Goal: Communication & Community: Participate in discussion

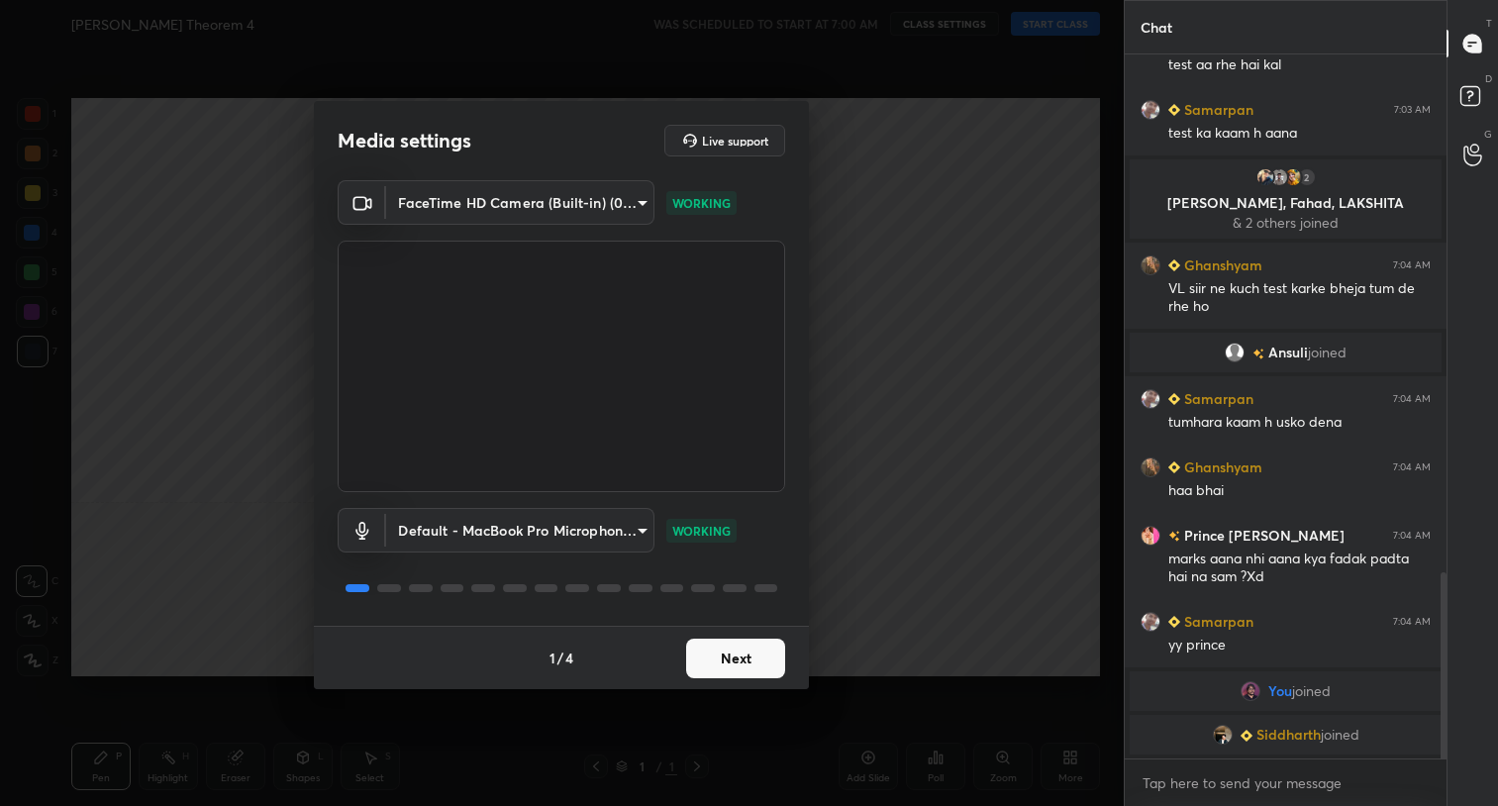
scroll to position [1680, 0]
type textarea "x"
click at [1228, 795] on textarea at bounding box center [1286, 783] width 290 height 32
type textarea "a"
type textarea "x"
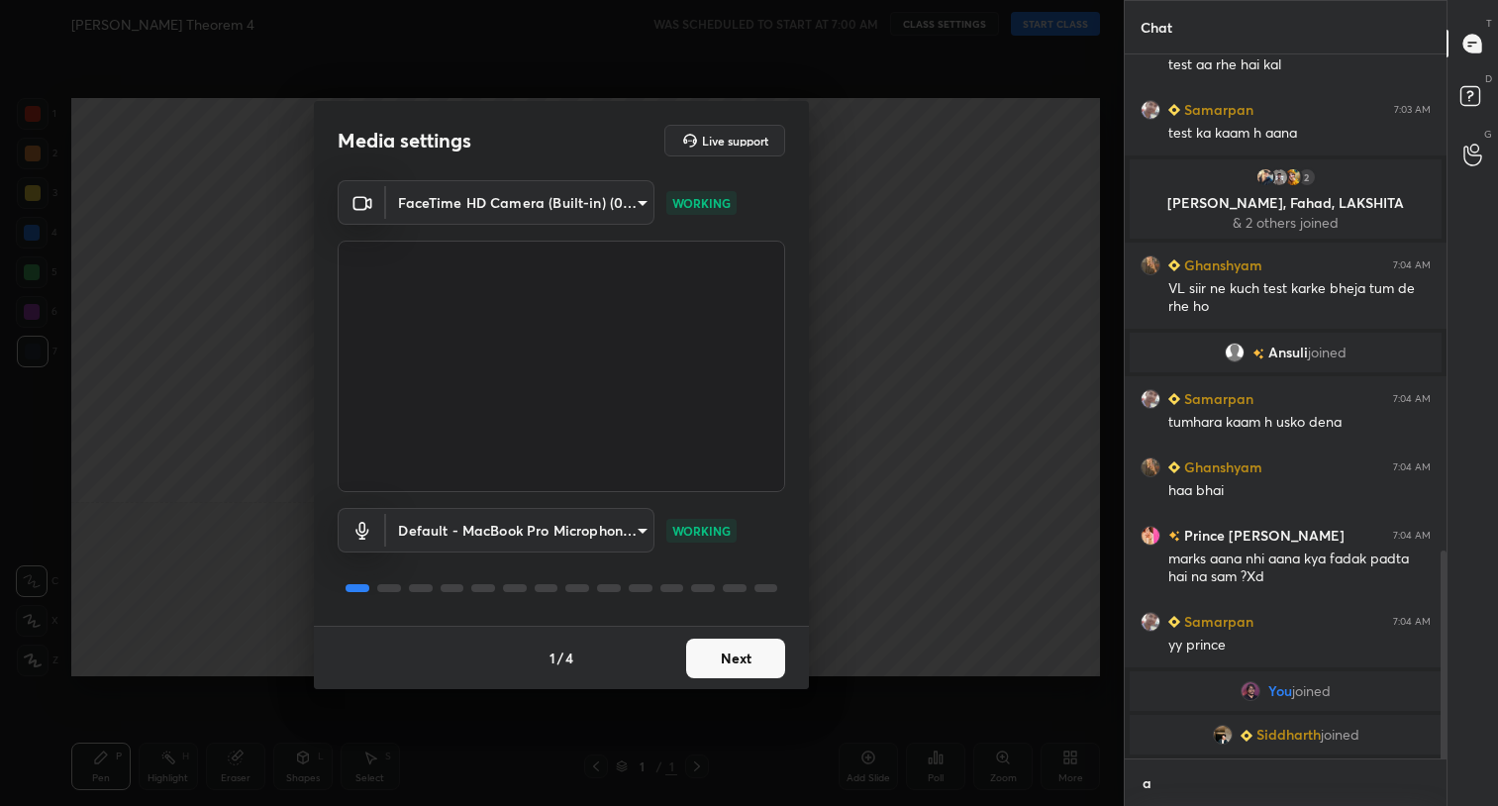
scroll to position [527, 316]
type textarea "aa"
type textarea "x"
type textarea "aaj"
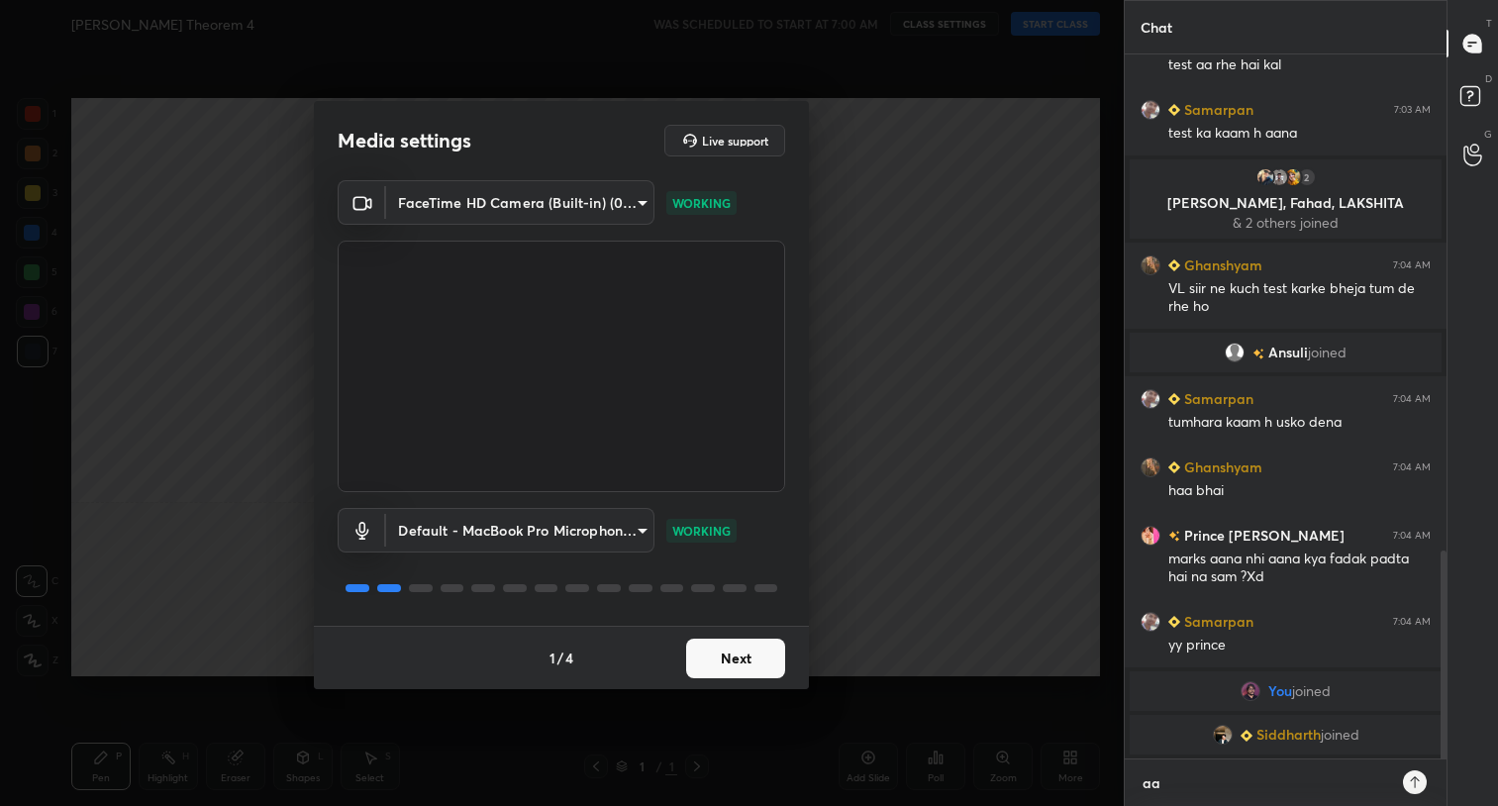
type textarea "x"
type textarea "aaj"
type textarea "x"
type textarea "aaj c"
type textarea "x"
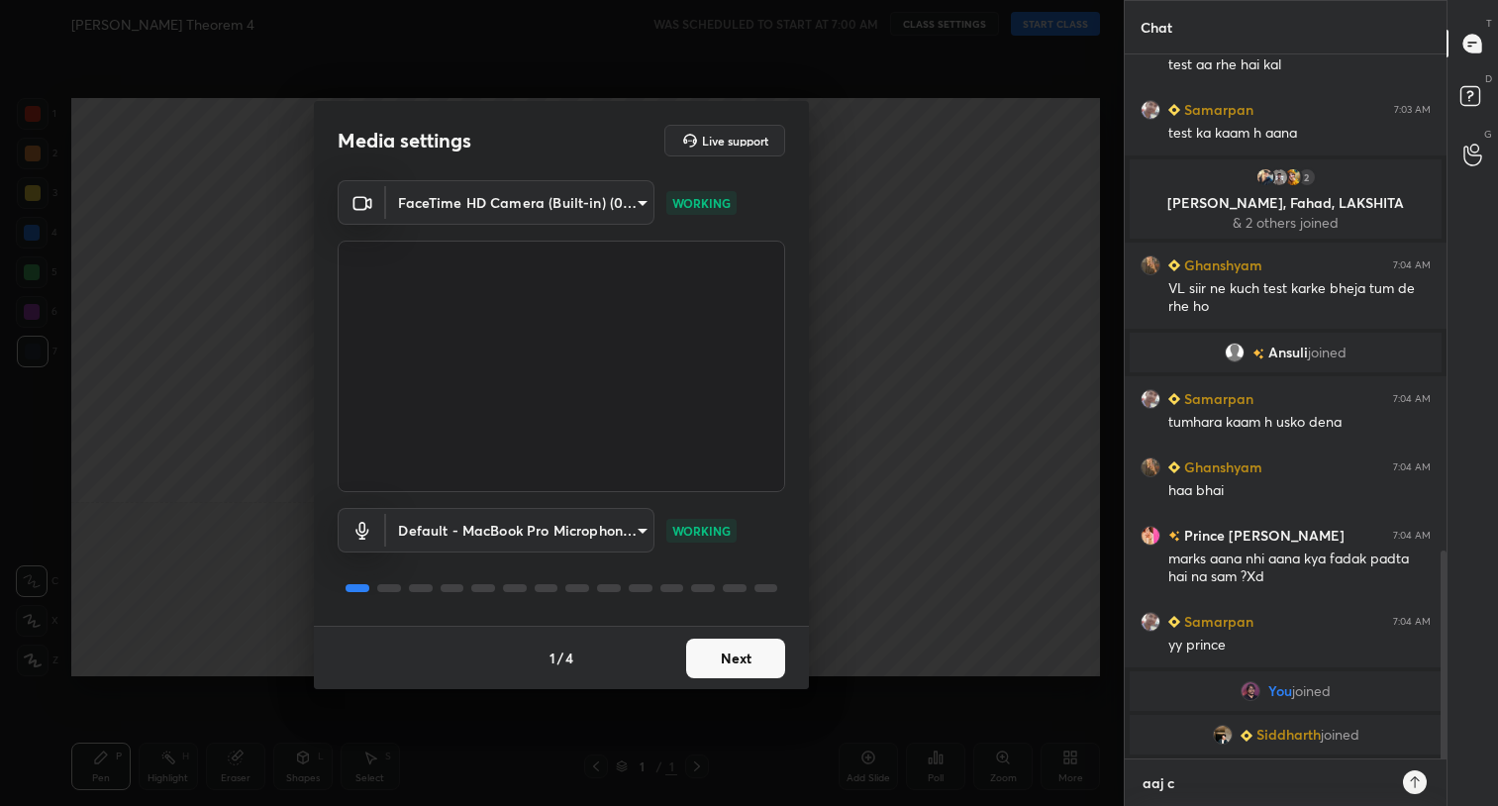
type textarea "aaj ch"
type textarea "x"
type textarea "aaj chh"
type textarea "x"
type textarea "aaj chhu"
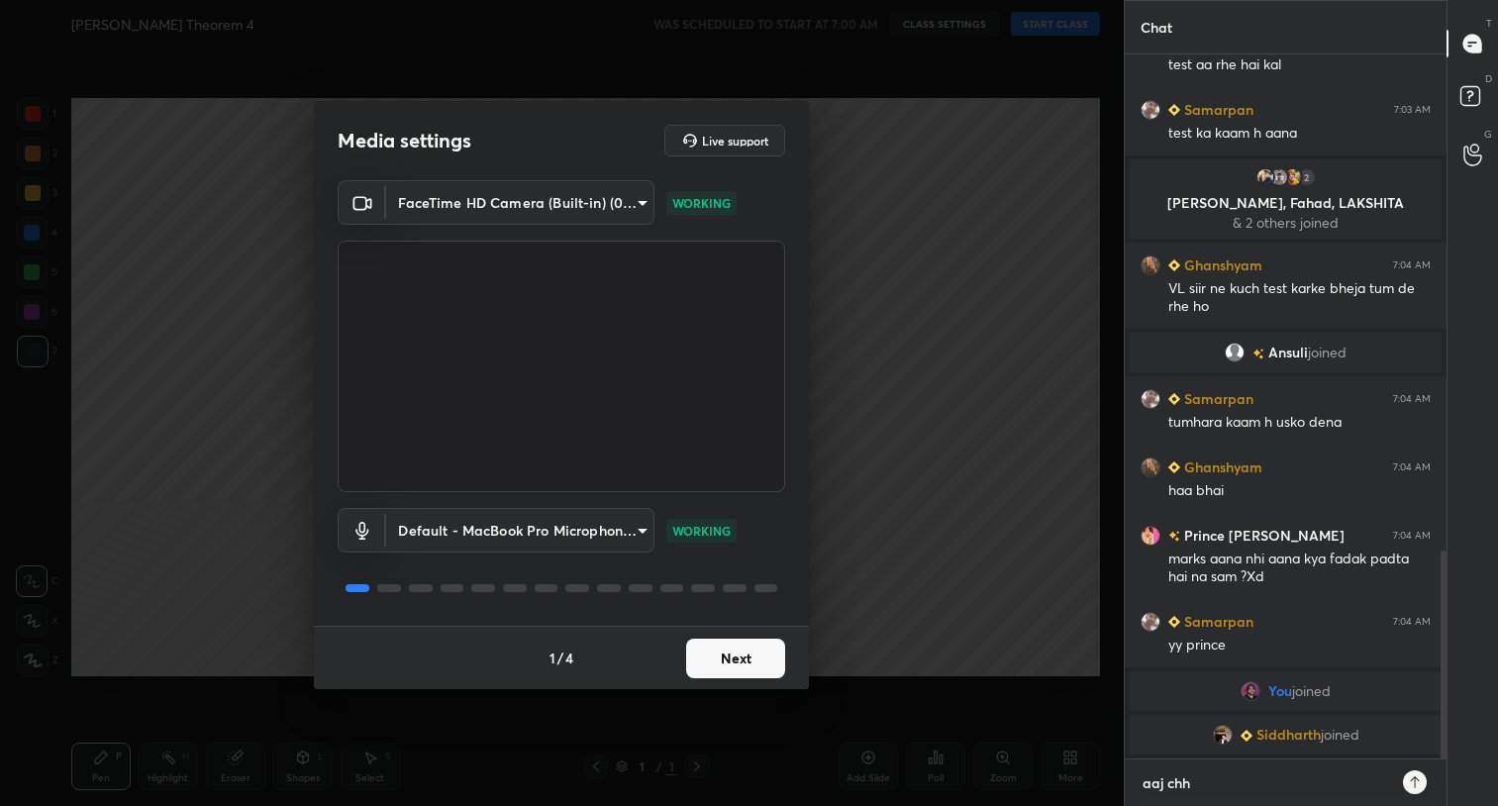
type textarea "x"
type textarea "aaj chhut"
type textarea "x"
type textarea "aaj chhutt"
type textarea "x"
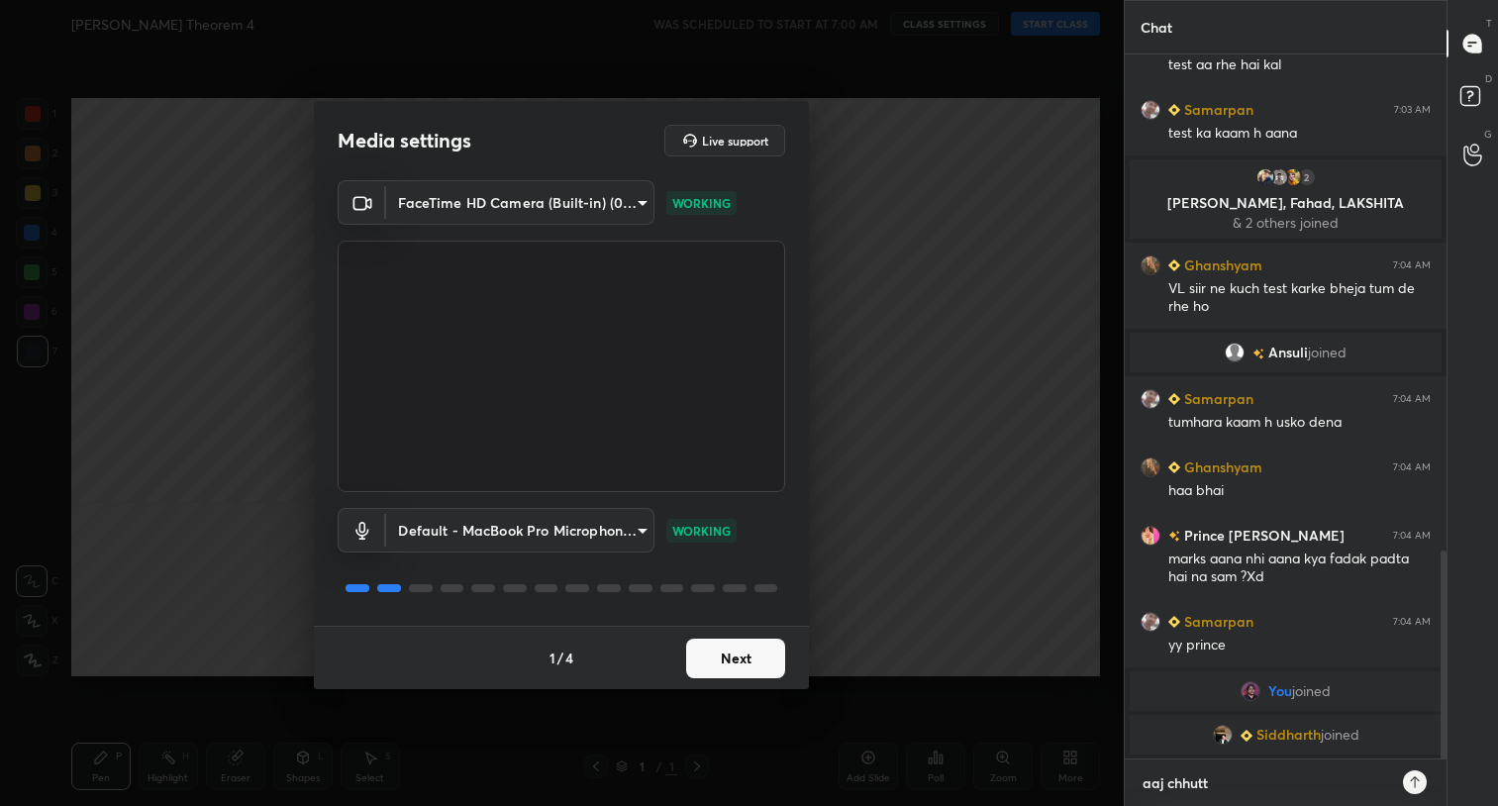
type textarea "aaj chhutti"
type textarea "x"
type textarea "aaj chhutti"
type textarea "x"
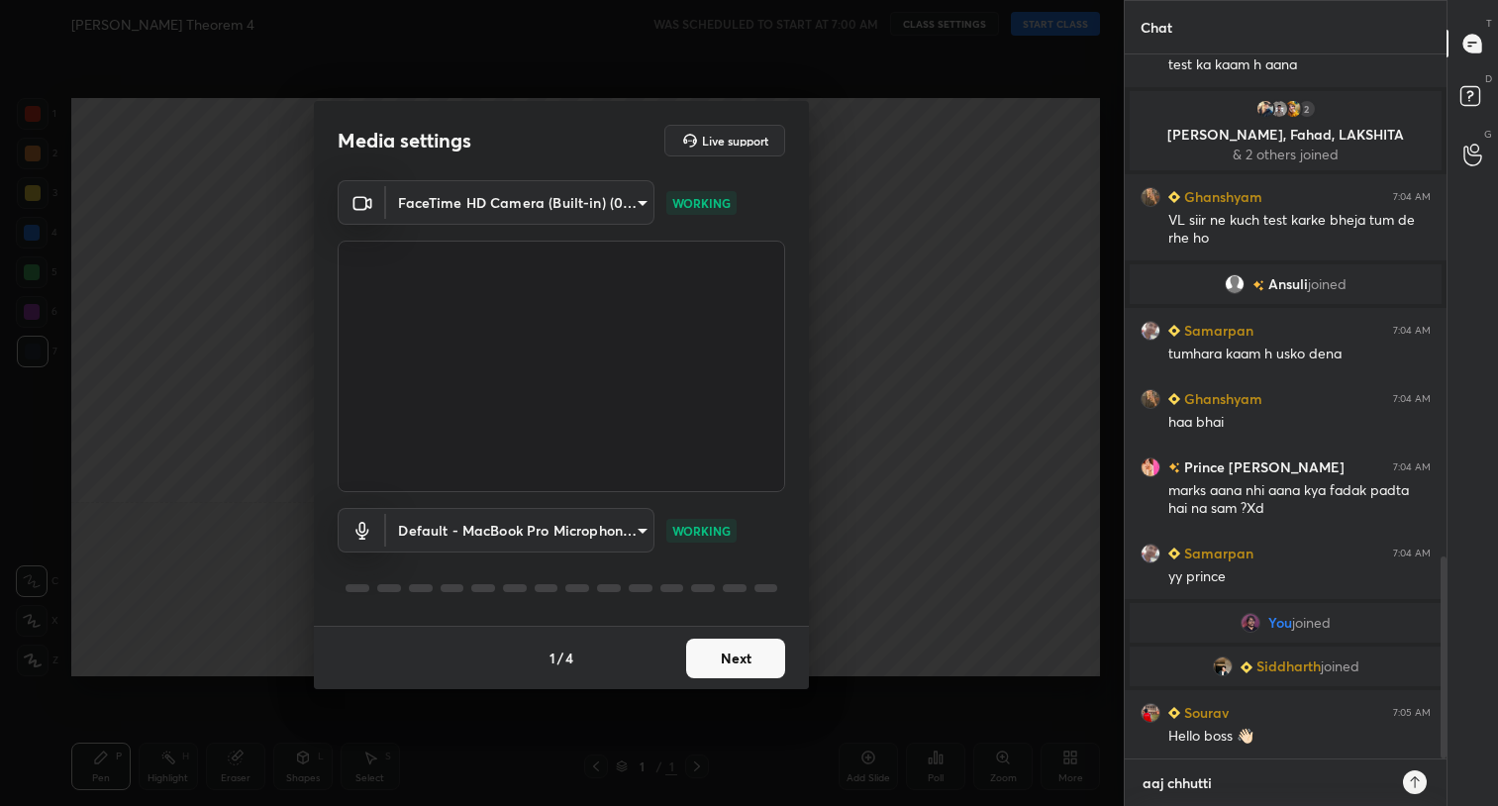
type textarea "aaj chhutti h"
type textarea "x"
type textarea "aaj chhutti ha"
type textarea "x"
type textarea "aaj chhutti hai"
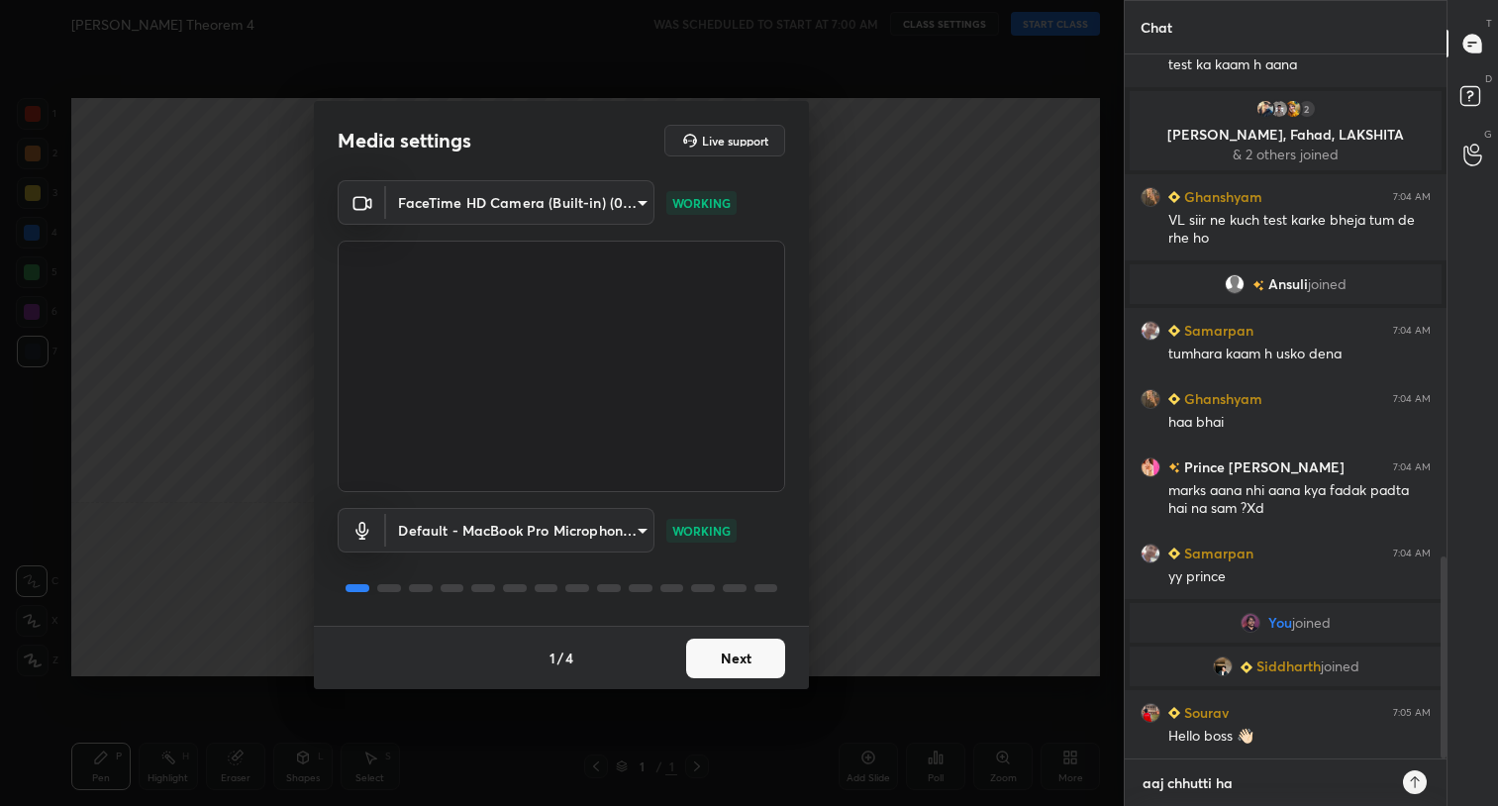
type textarea "x"
type textarea "aaj chhutti hai"
type textarea "x"
type textarea "aaj chhutti hai b"
type textarea "x"
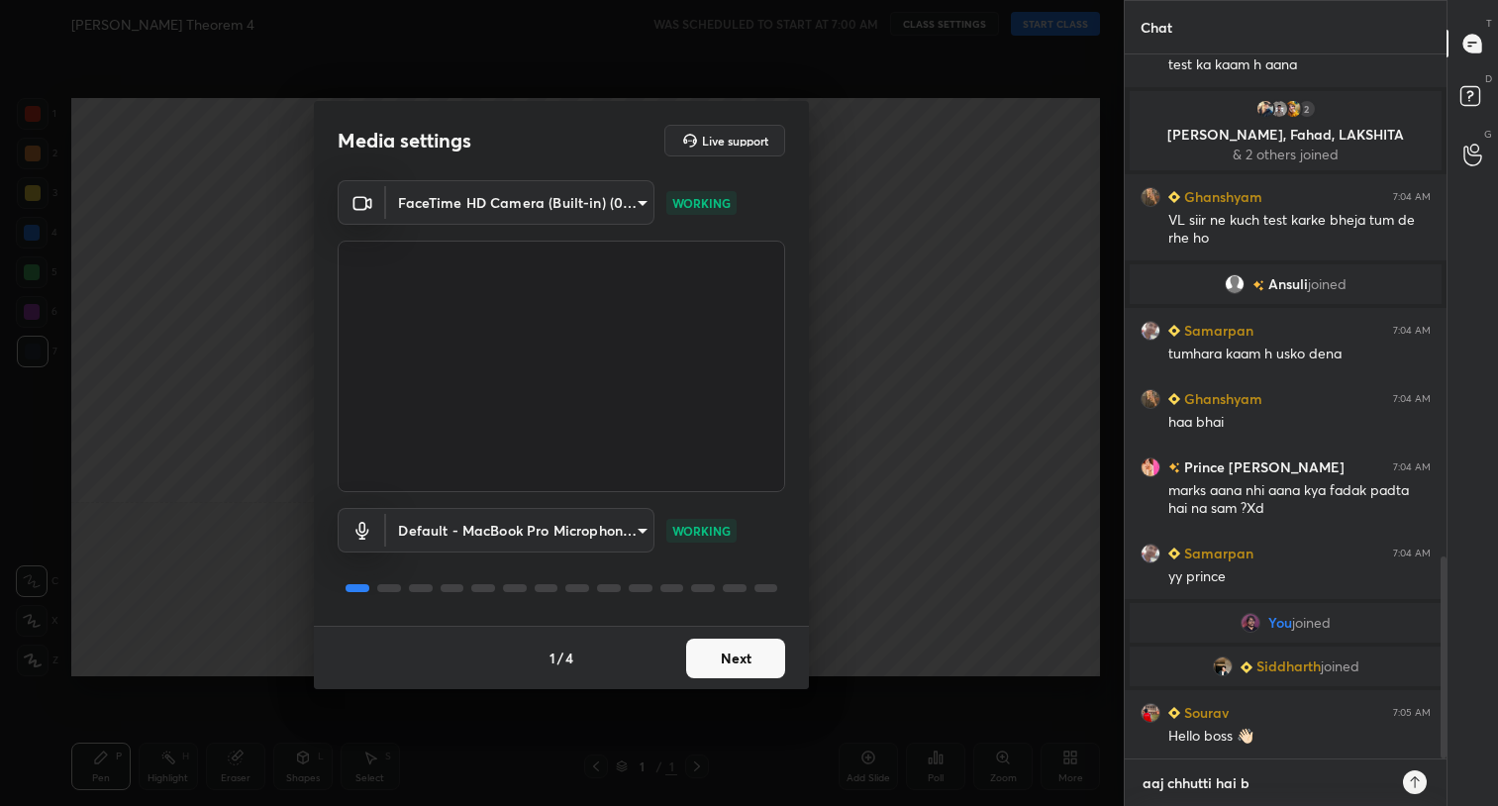
type textarea "aaj chhutti hai bo"
type textarea "x"
type textarea "aaj chhutti [PERSON_NAME]"
type textarea "x"
type textarea "aaj chhutti hai boss"
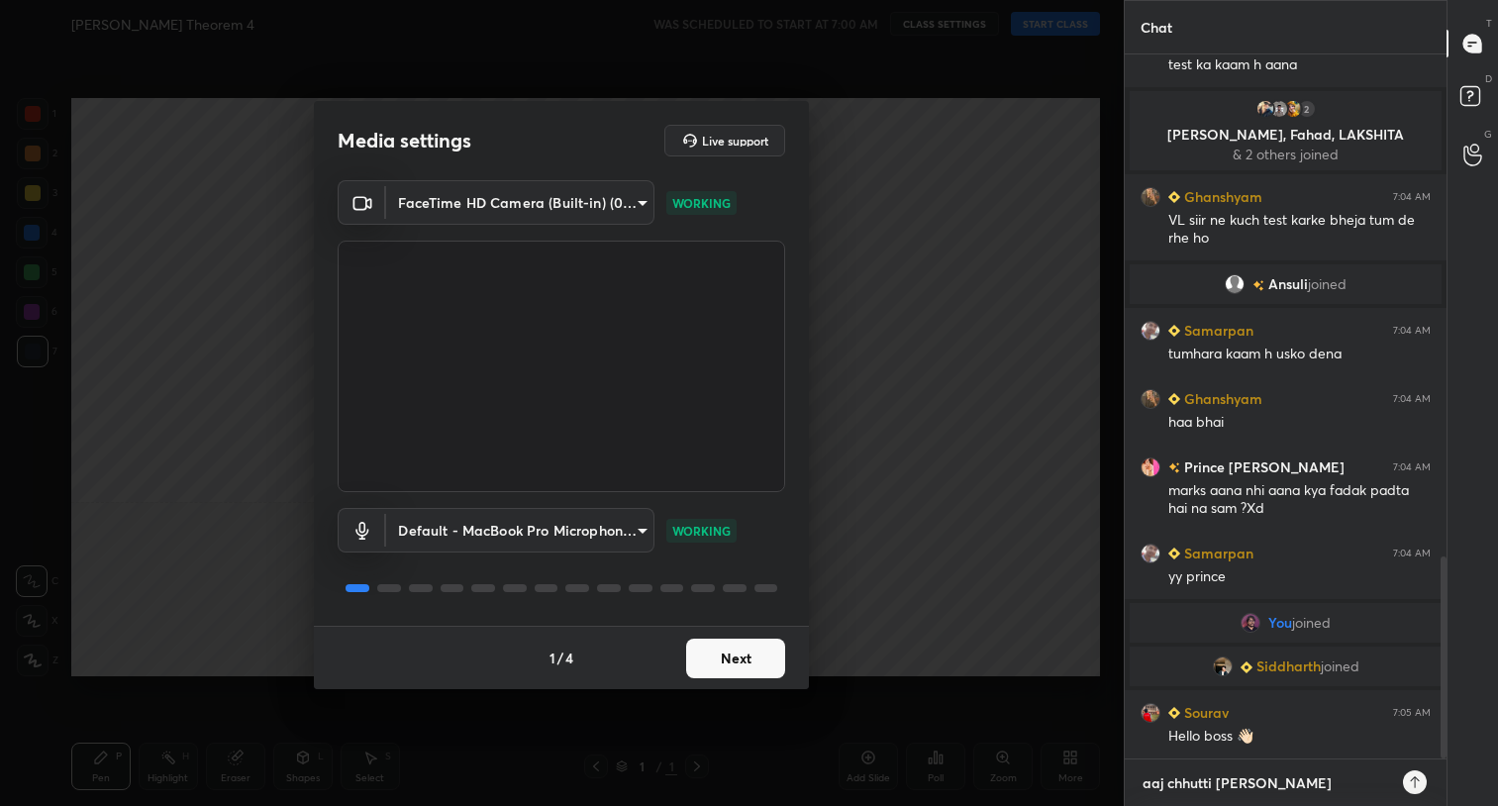
type textarea "x"
type textarea "aaj chhutti hai boss,"
type textarea "x"
type textarea "aaj chhutti hai boss,"
type textarea "x"
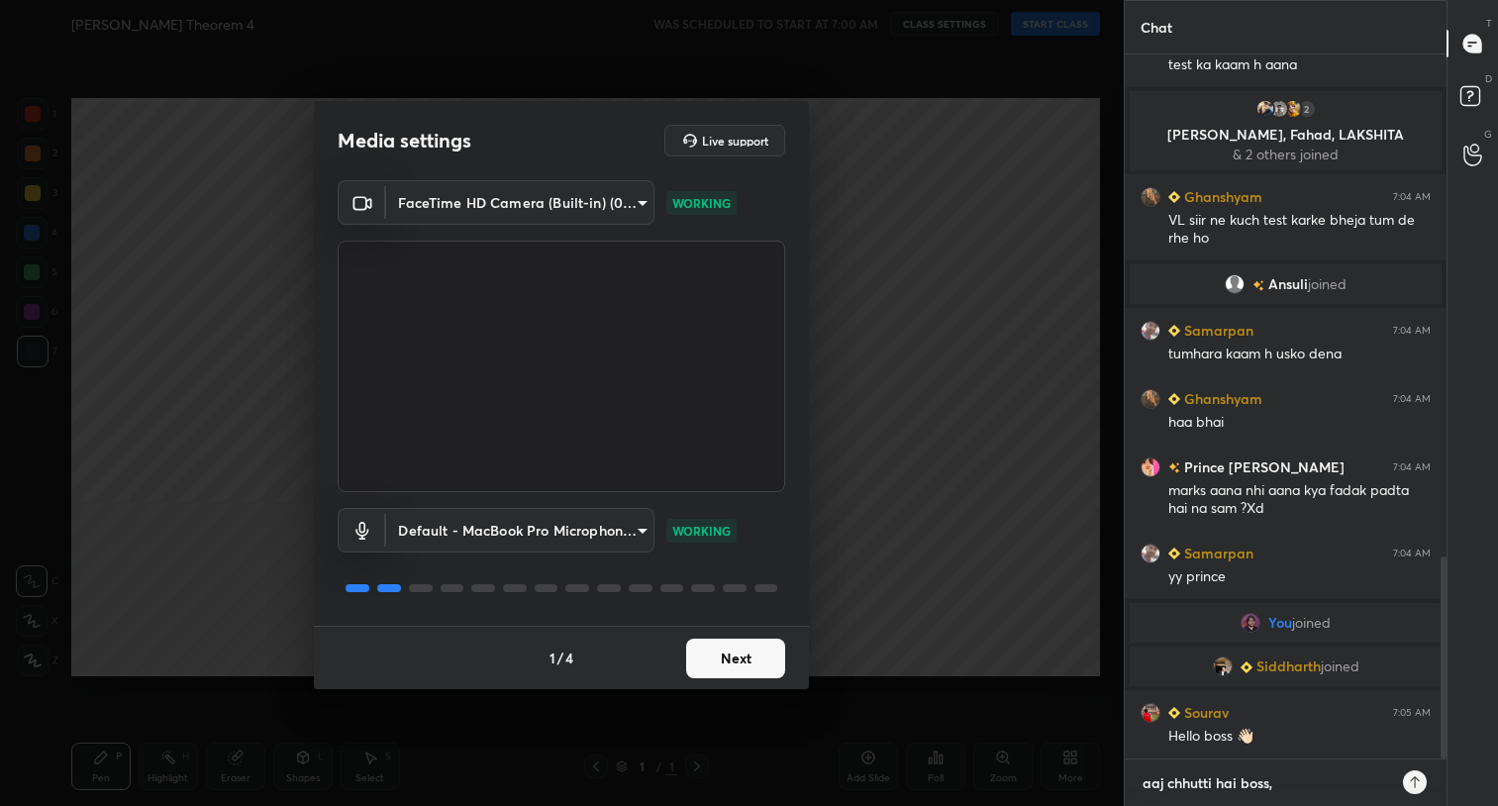
type textarea "aaj chhutti hai boss, h"
type textarea "x"
type textarea "aaj chhutti hai boss, he"
type textarea "x"
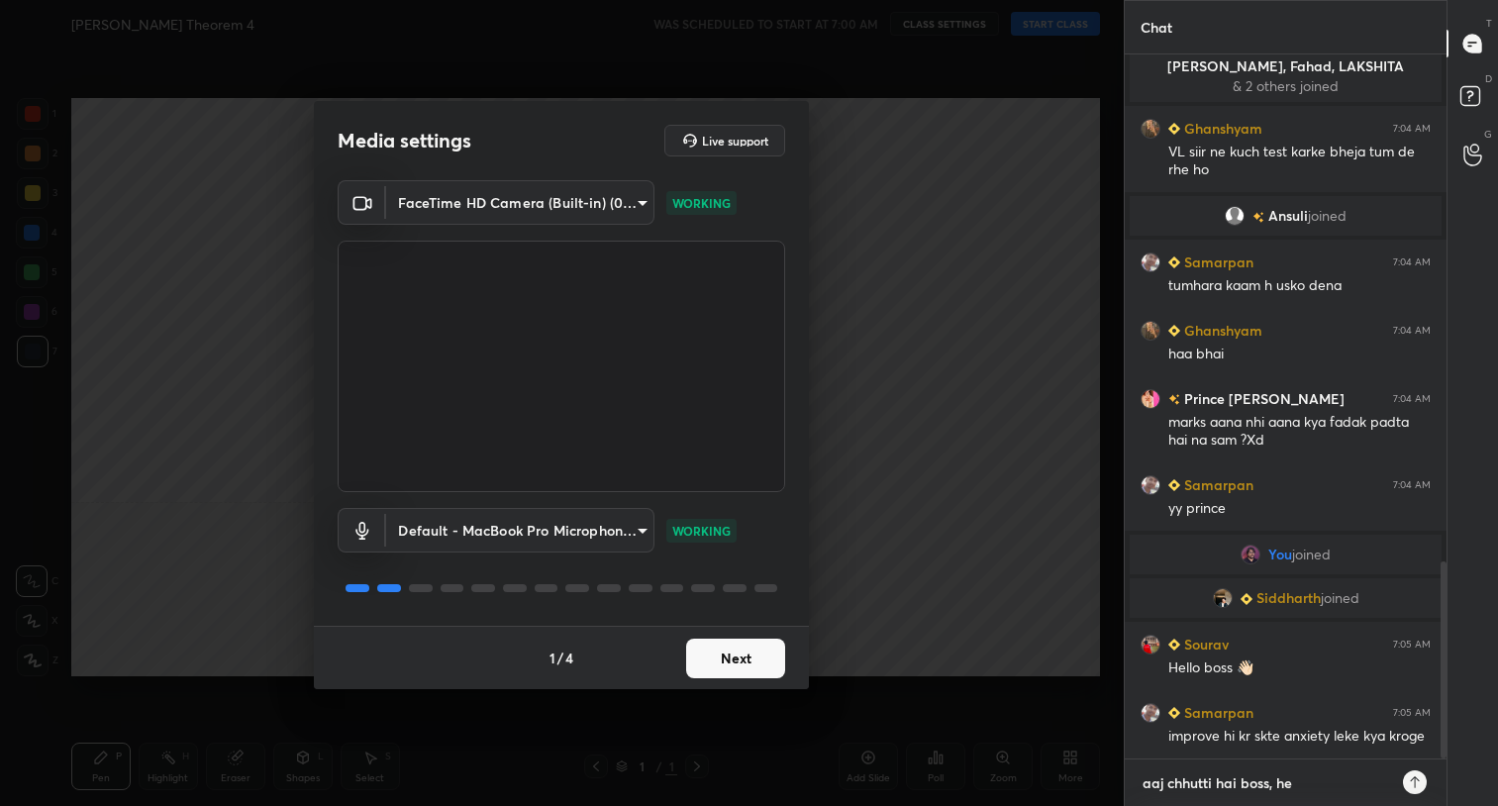
type textarea "aaj chhutti hai boss, hea"
type textarea "x"
type textarea "aaj chhutti hai boss, head"
type textarea "x"
type textarea "aaj chhutti hai boss, heada"
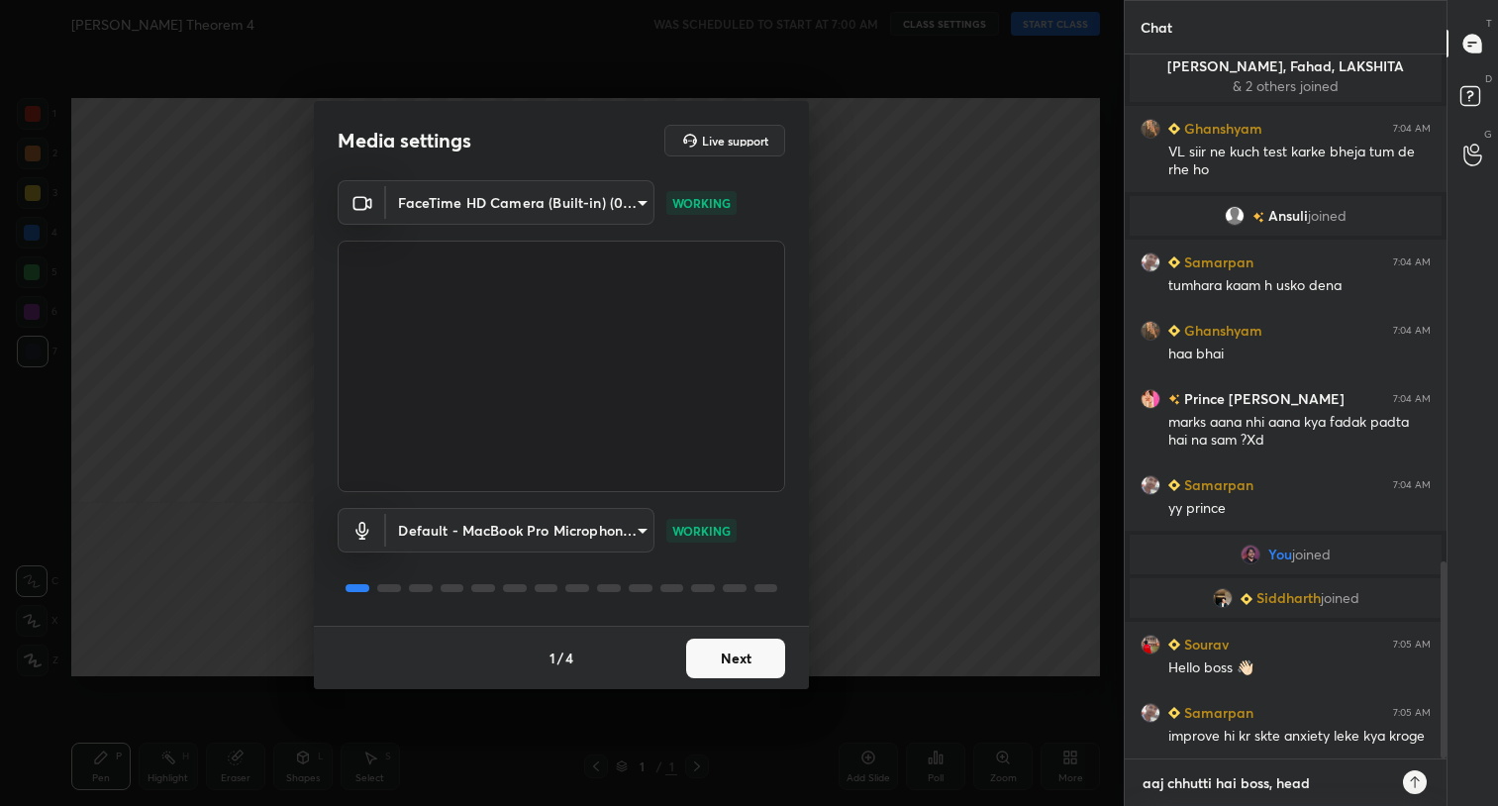
type textarea "x"
type textarea "aaj chhutti hai boss, headac"
type textarea "x"
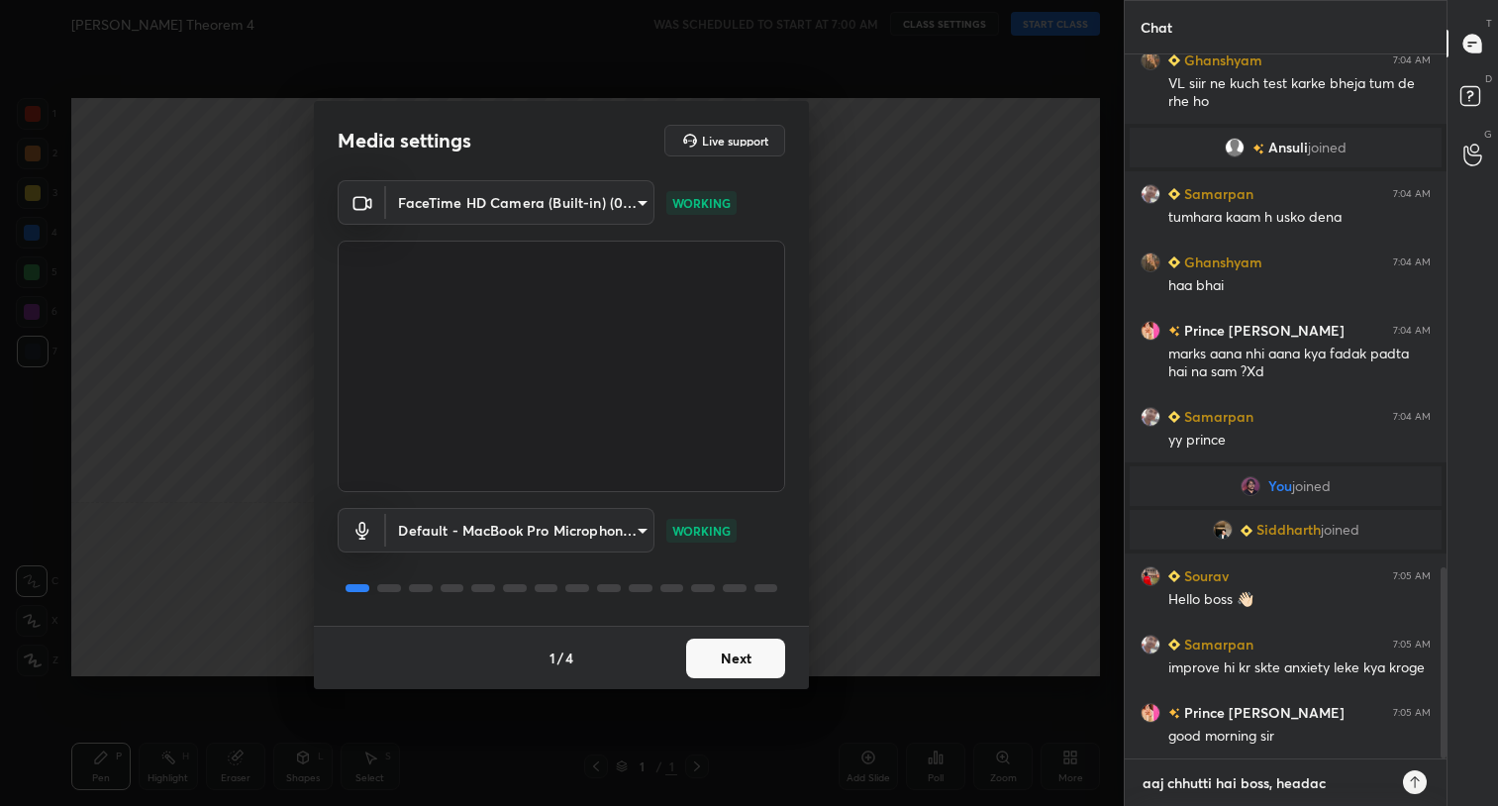
type textarea "aaj chhutti hai boss, headach"
type textarea "x"
type textarea "aaj chhutti hai boss, headache"
type textarea "x"
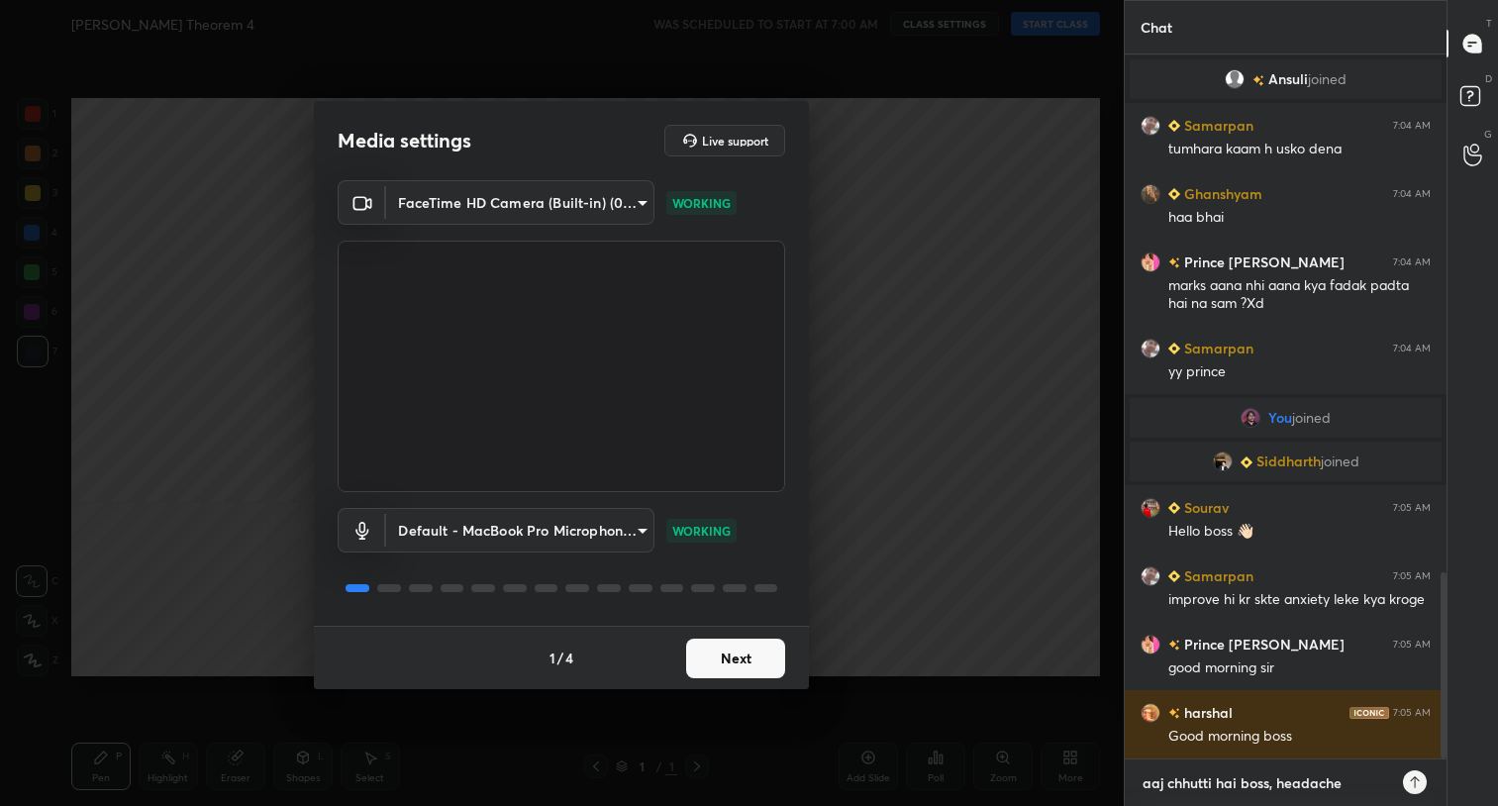
type textarea "aaj chhutti hai boss, headache"
type textarea "x"
type textarea "aaj chhutti hai boss, headache"
type textarea "x"
click at [1418, 780] on icon at bounding box center [1415, 782] width 16 height 16
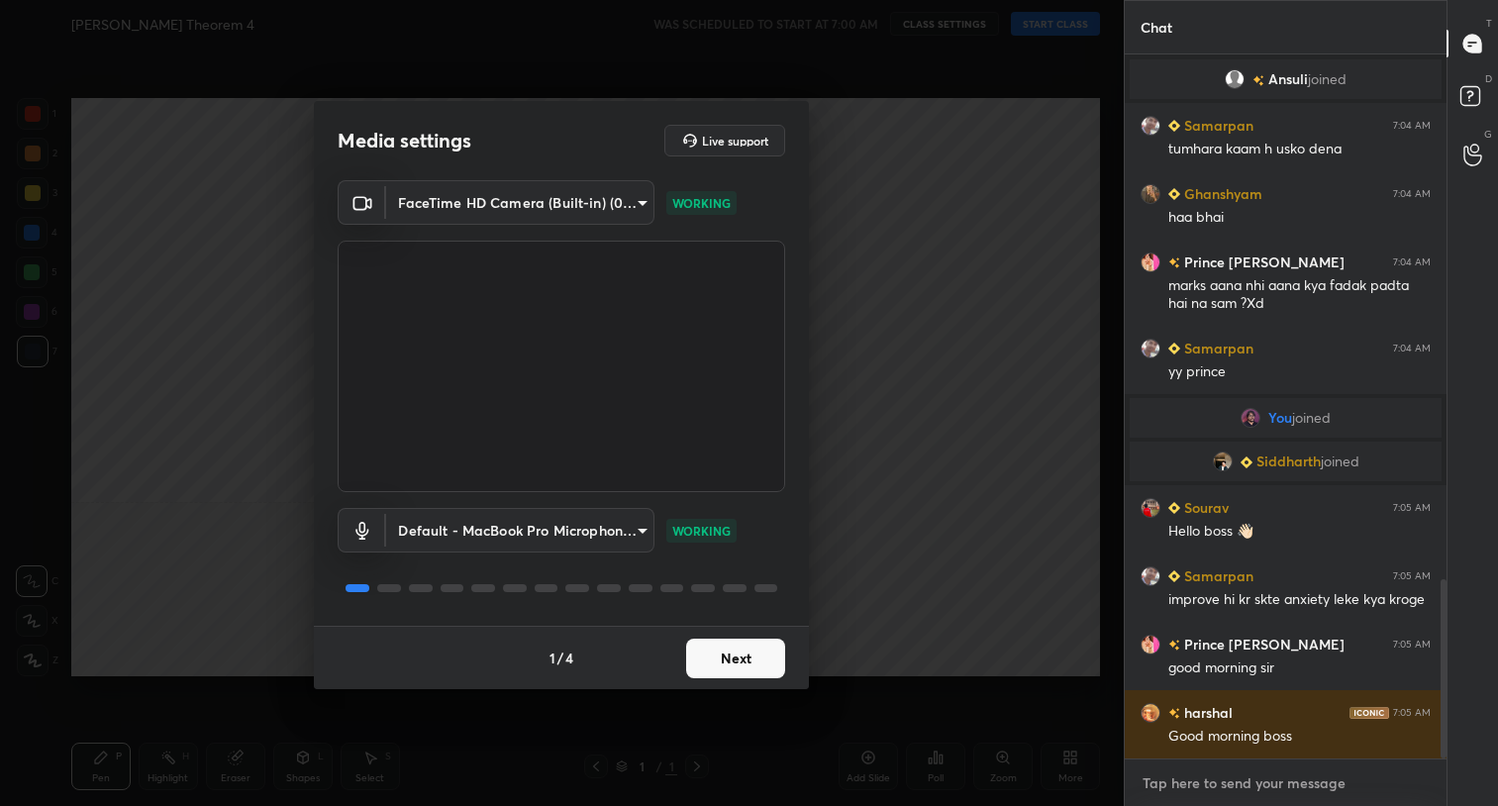
scroll to position [2064, 0]
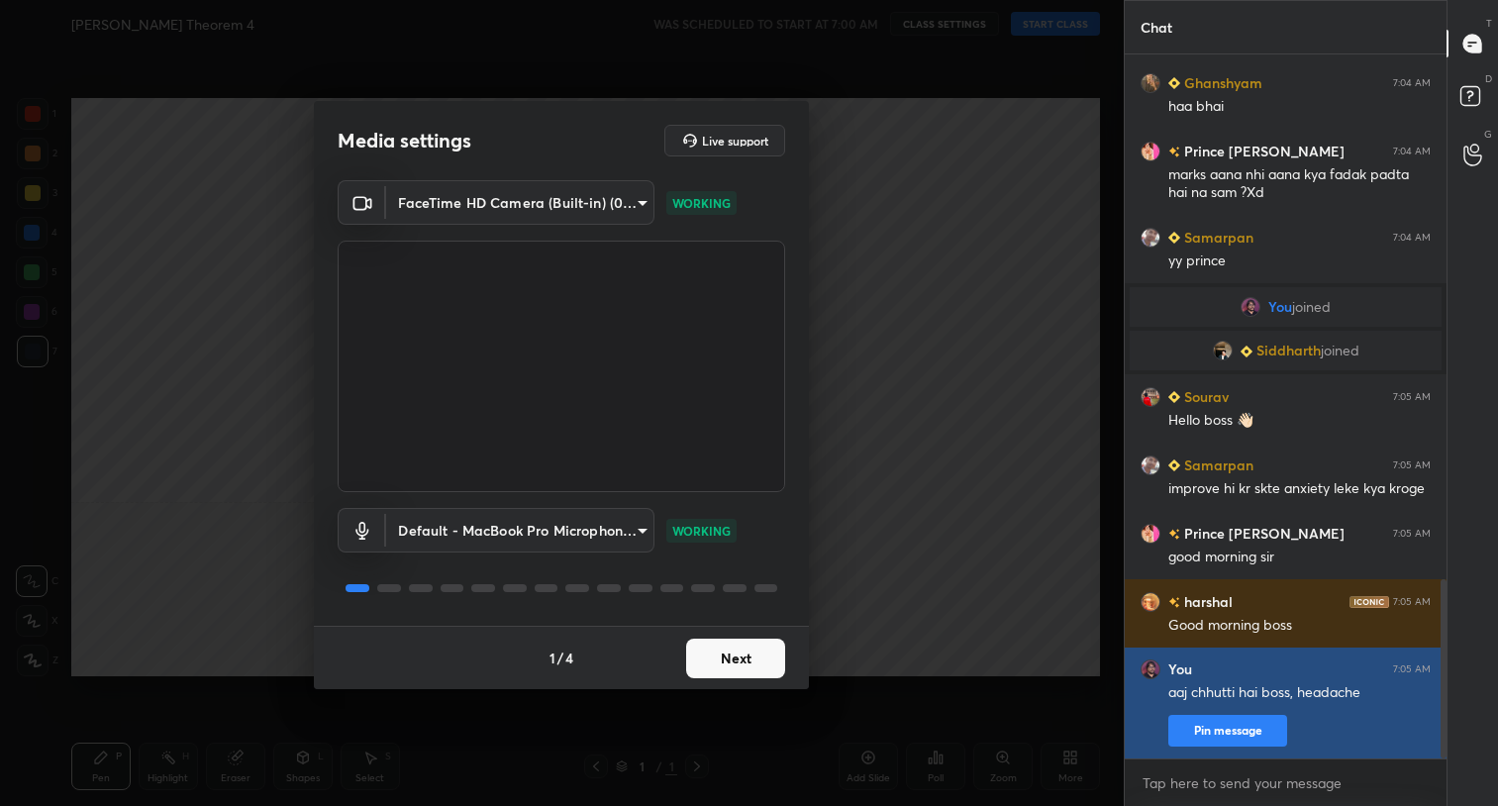
click at [1247, 732] on button "Pin message" at bounding box center [1227, 731] width 119 height 32
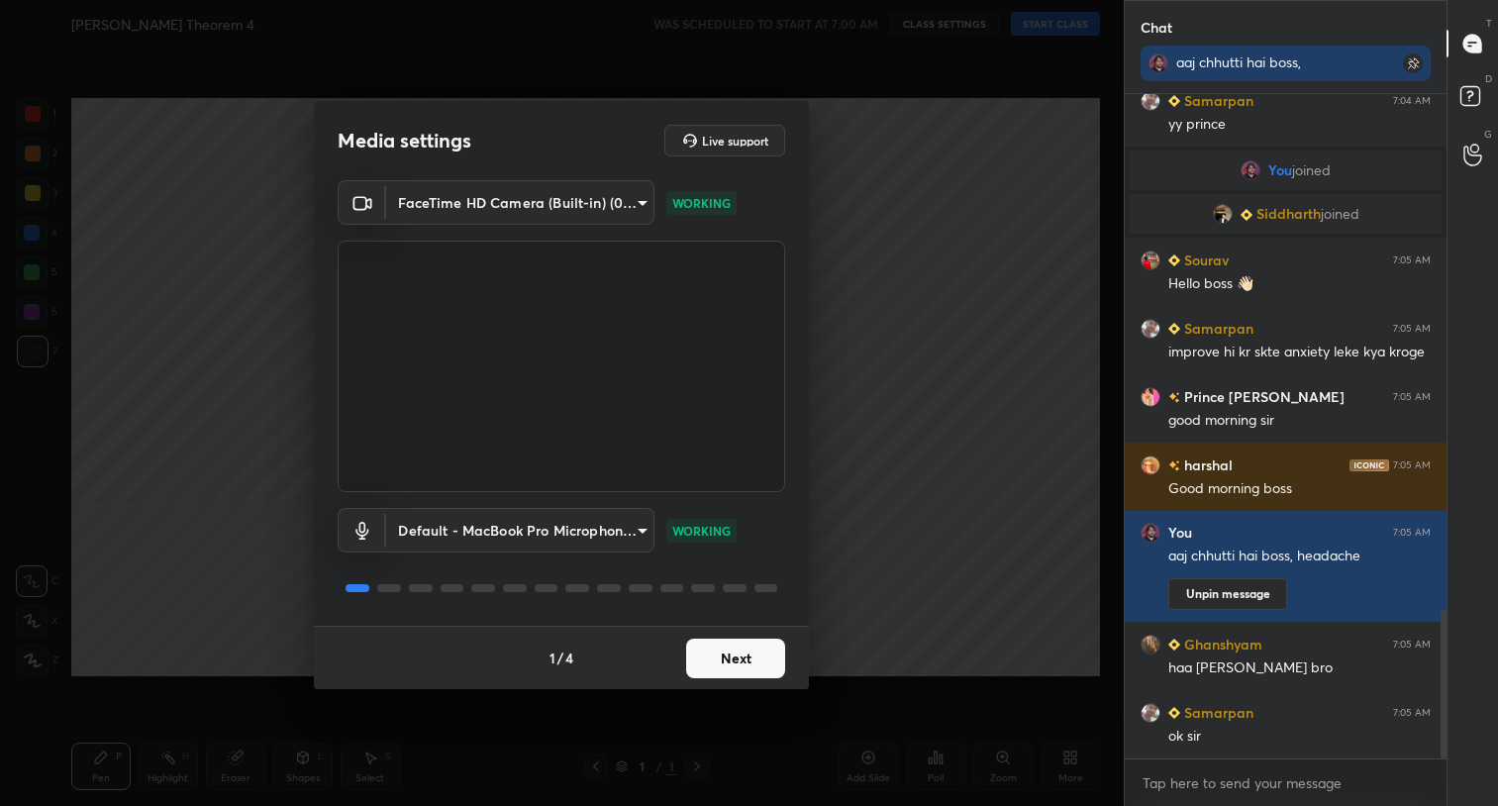
scroll to position [2309, 0]
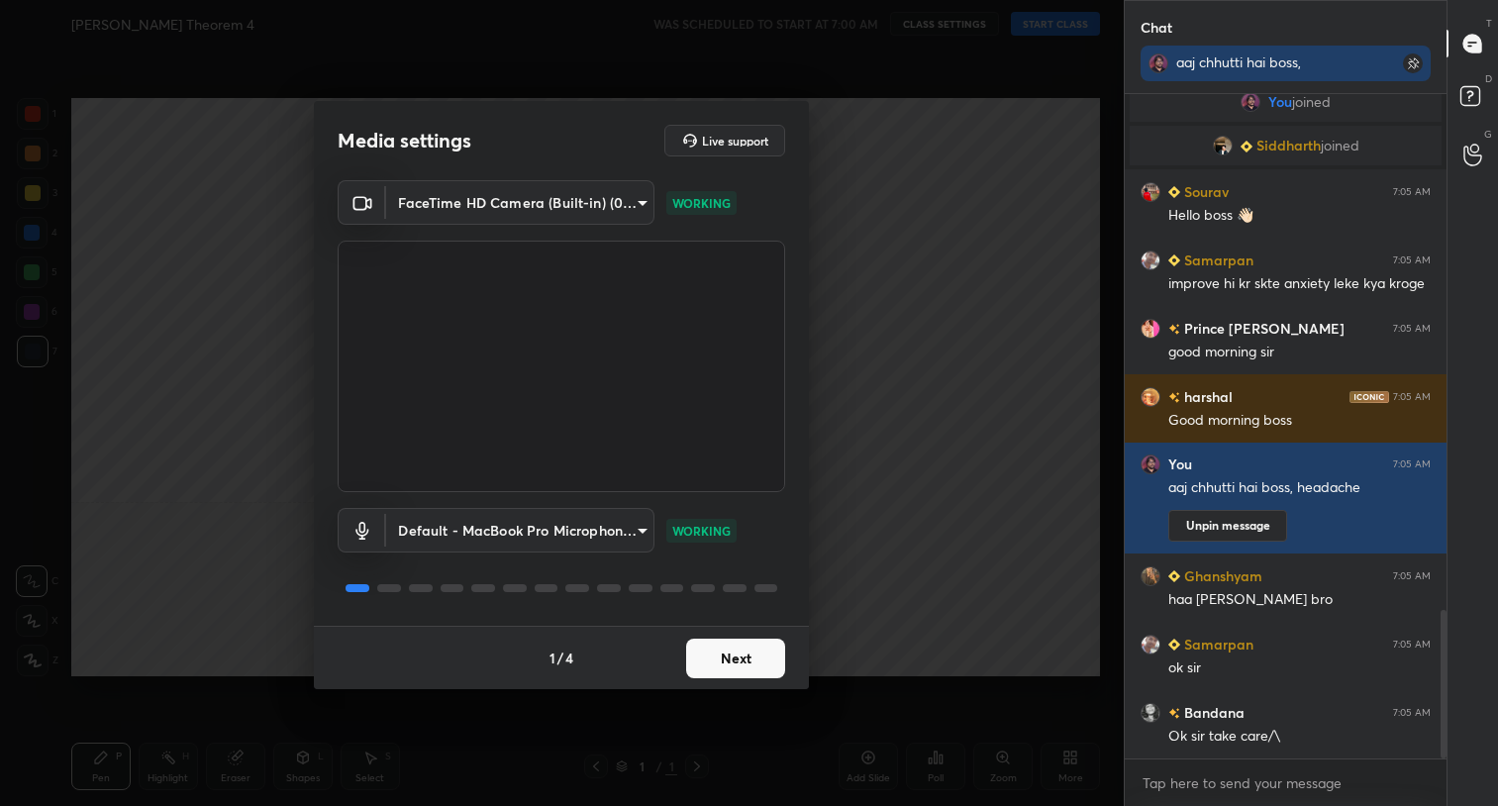
click at [752, 674] on button "Next" at bounding box center [735, 659] width 99 height 40
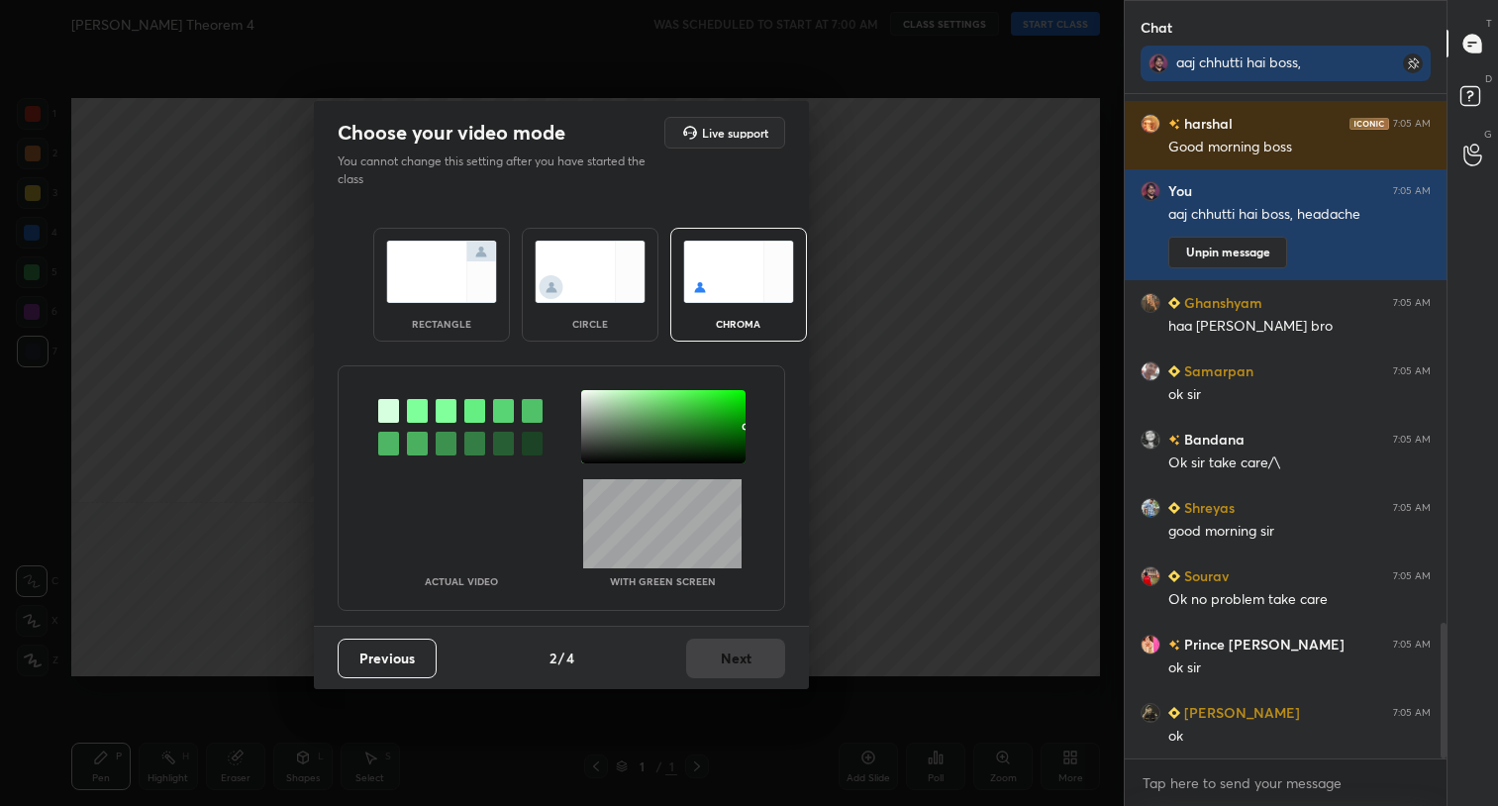
scroll to position [0, 0]
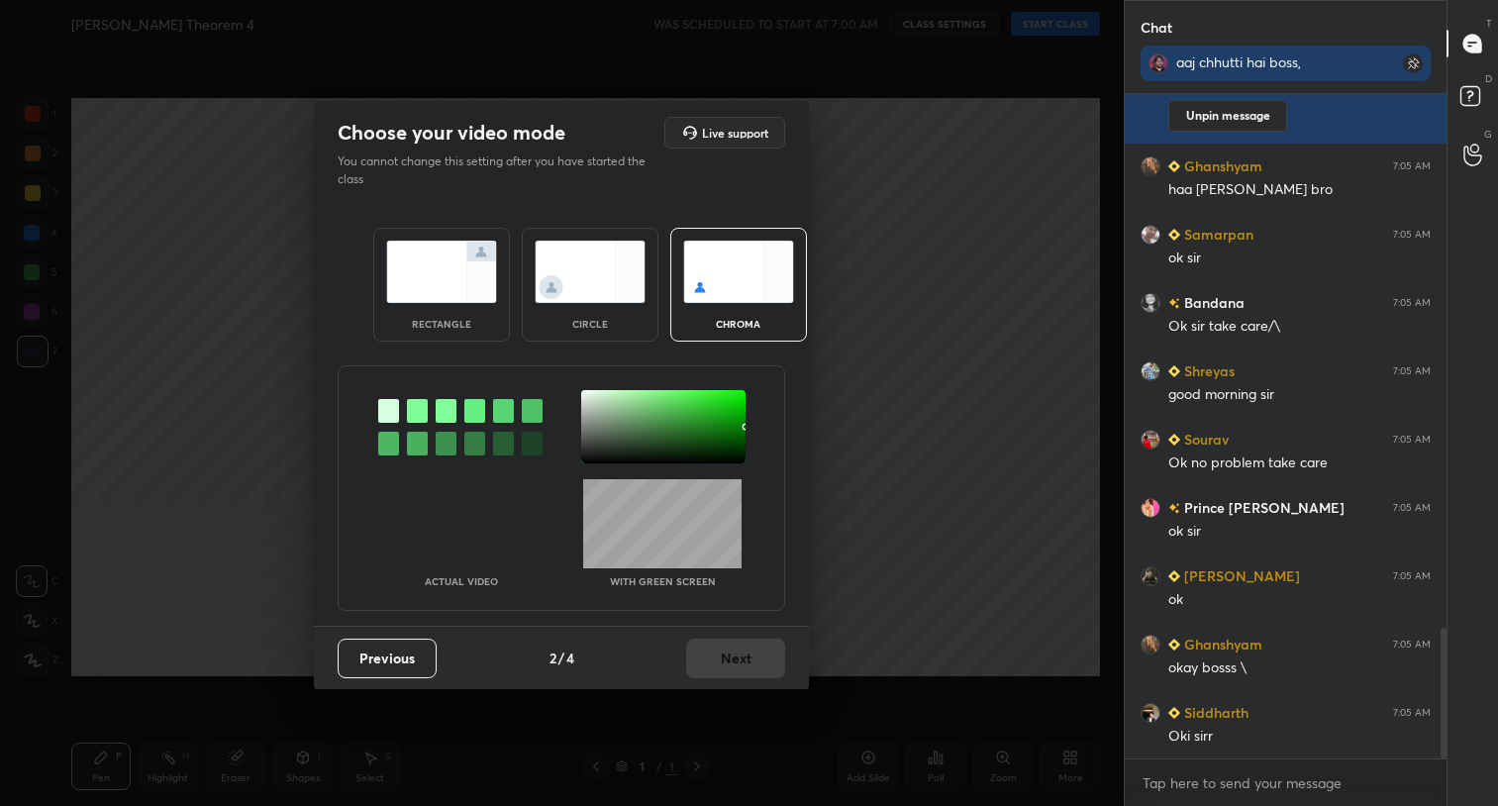
click at [982, 550] on div "Choose your video mode Live support You cannot change this setting after you ha…" at bounding box center [562, 403] width 1124 height 806
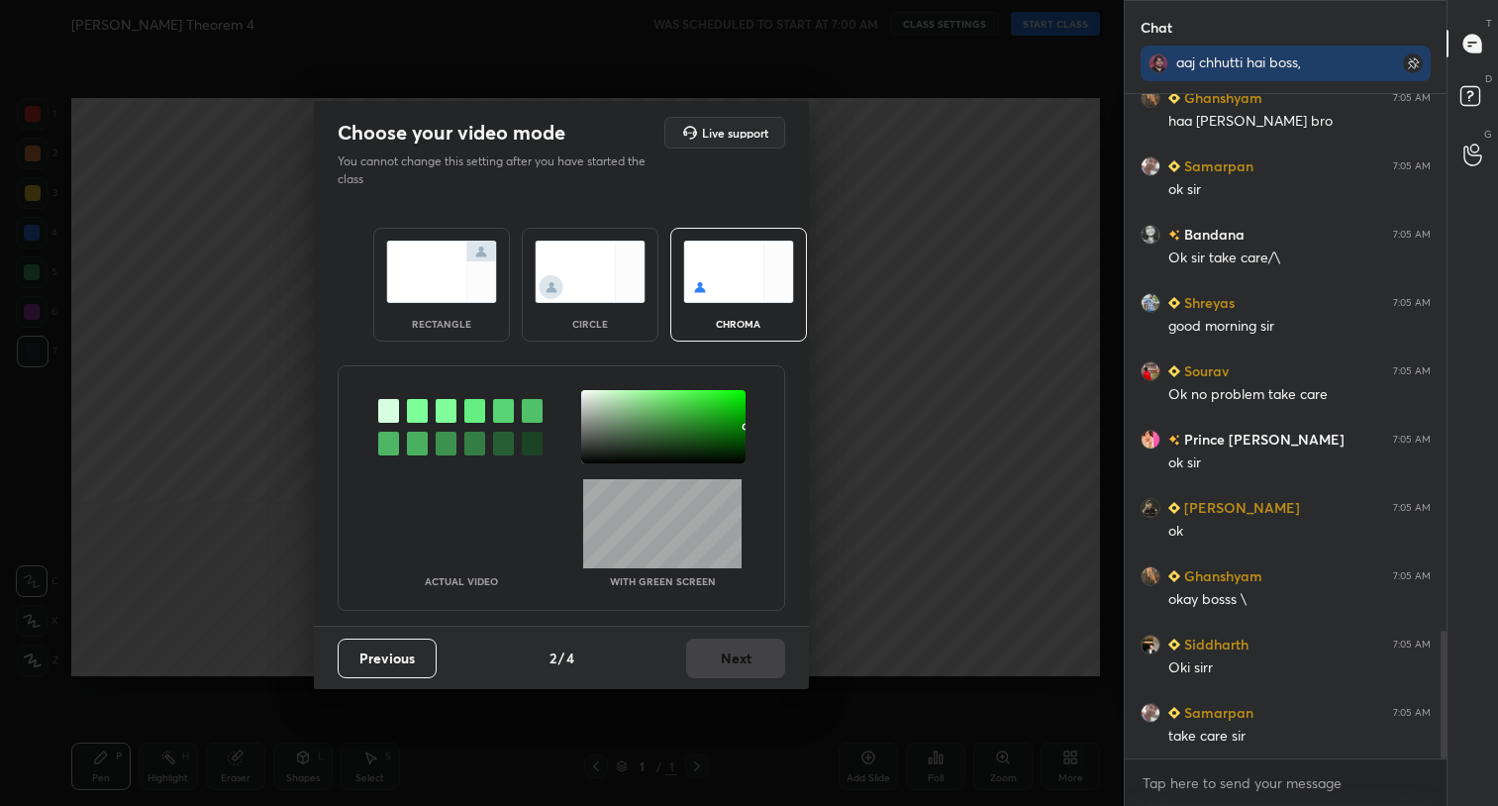
click at [600, 291] on img at bounding box center [590, 272] width 111 height 62
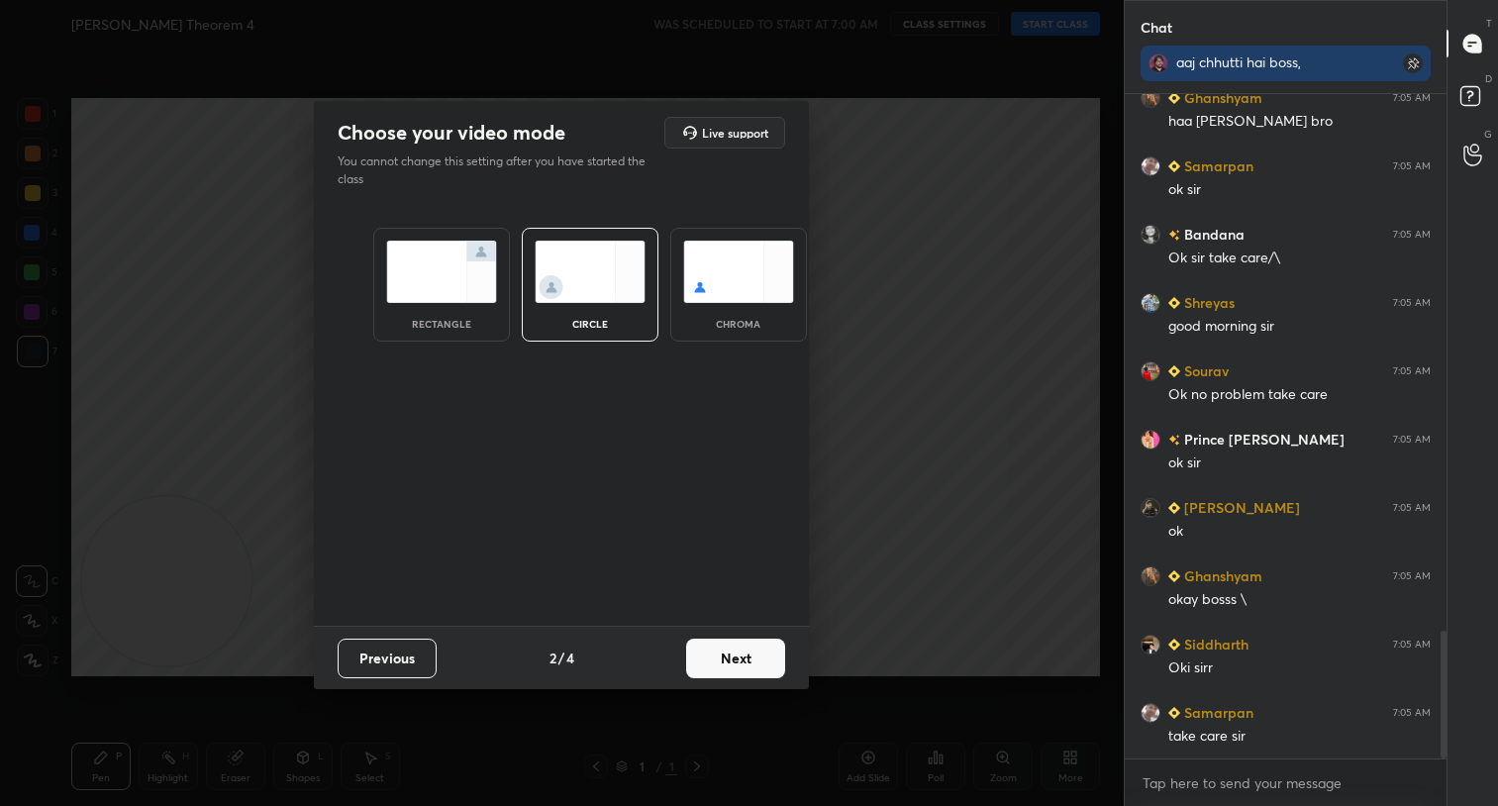
click at [731, 648] on button "Next" at bounding box center [735, 659] width 99 height 40
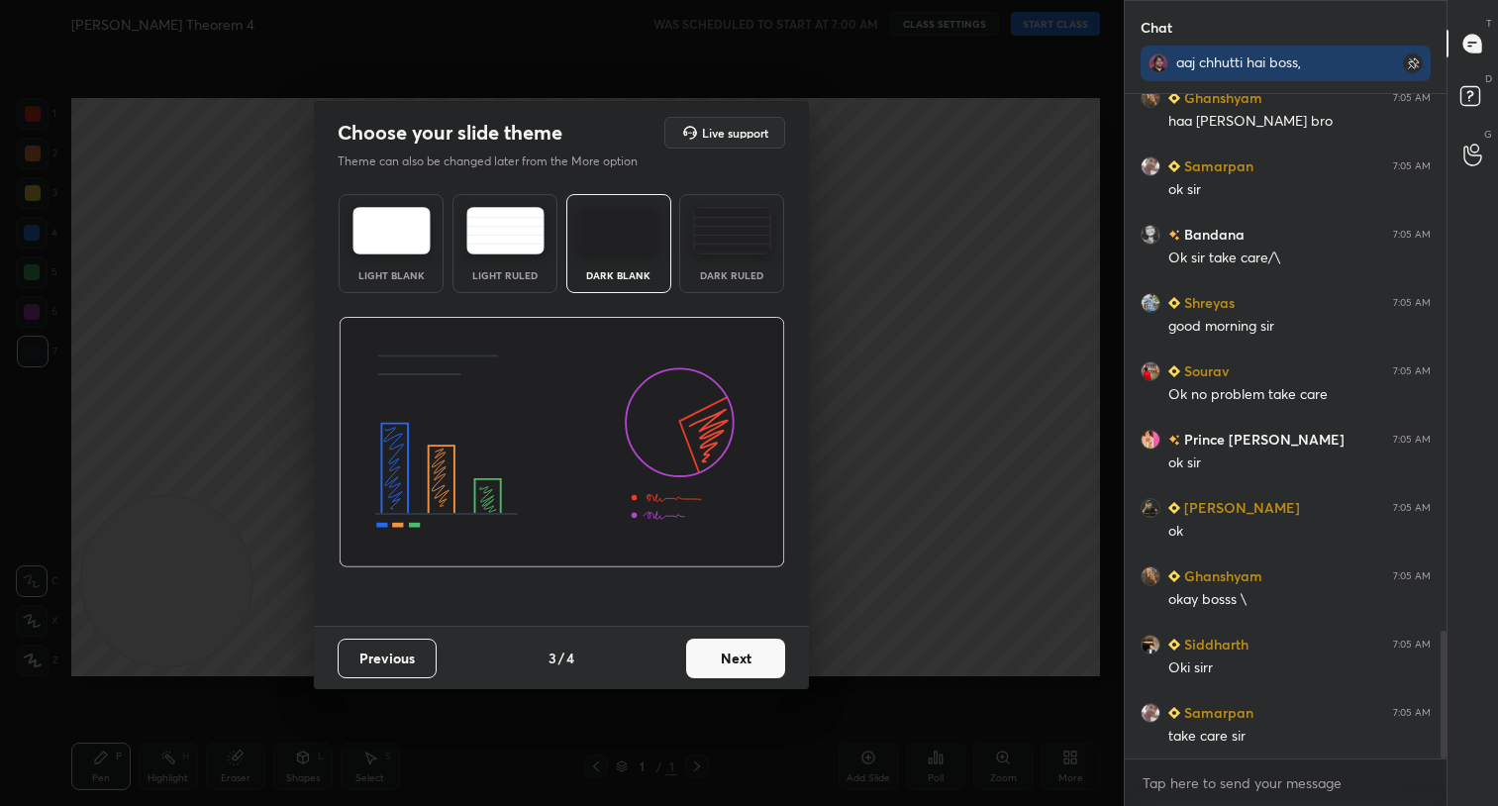
click at [731, 648] on button "Next" at bounding box center [735, 659] width 99 height 40
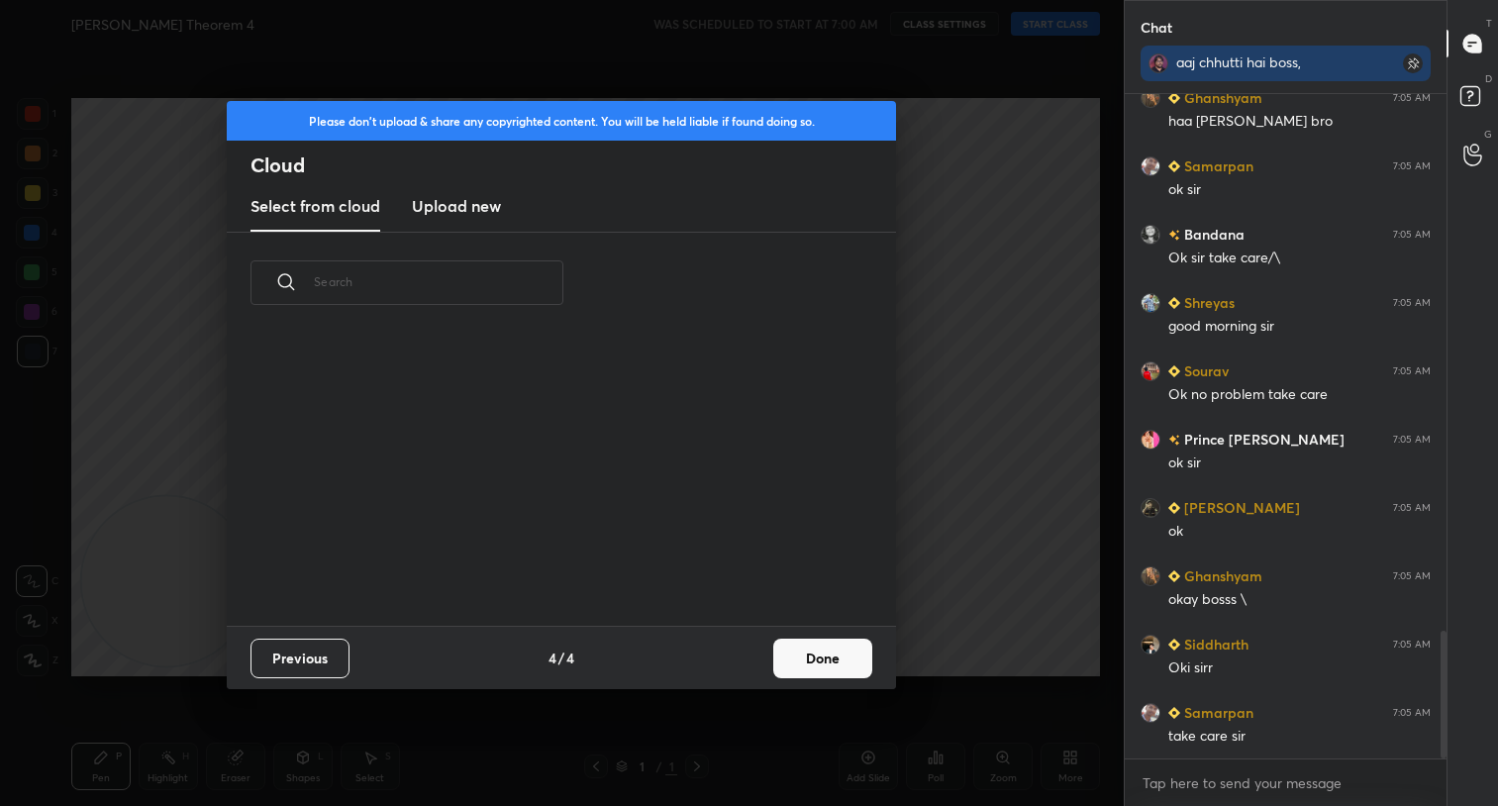
drag, startPoint x: 731, startPoint y: 648, endPoint x: 747, endPoint y: 648, distance: 15.8
click at [733, 648] on div "Previous 4 / 4 Done" at bounding box center [561, 657] width 669 height 63
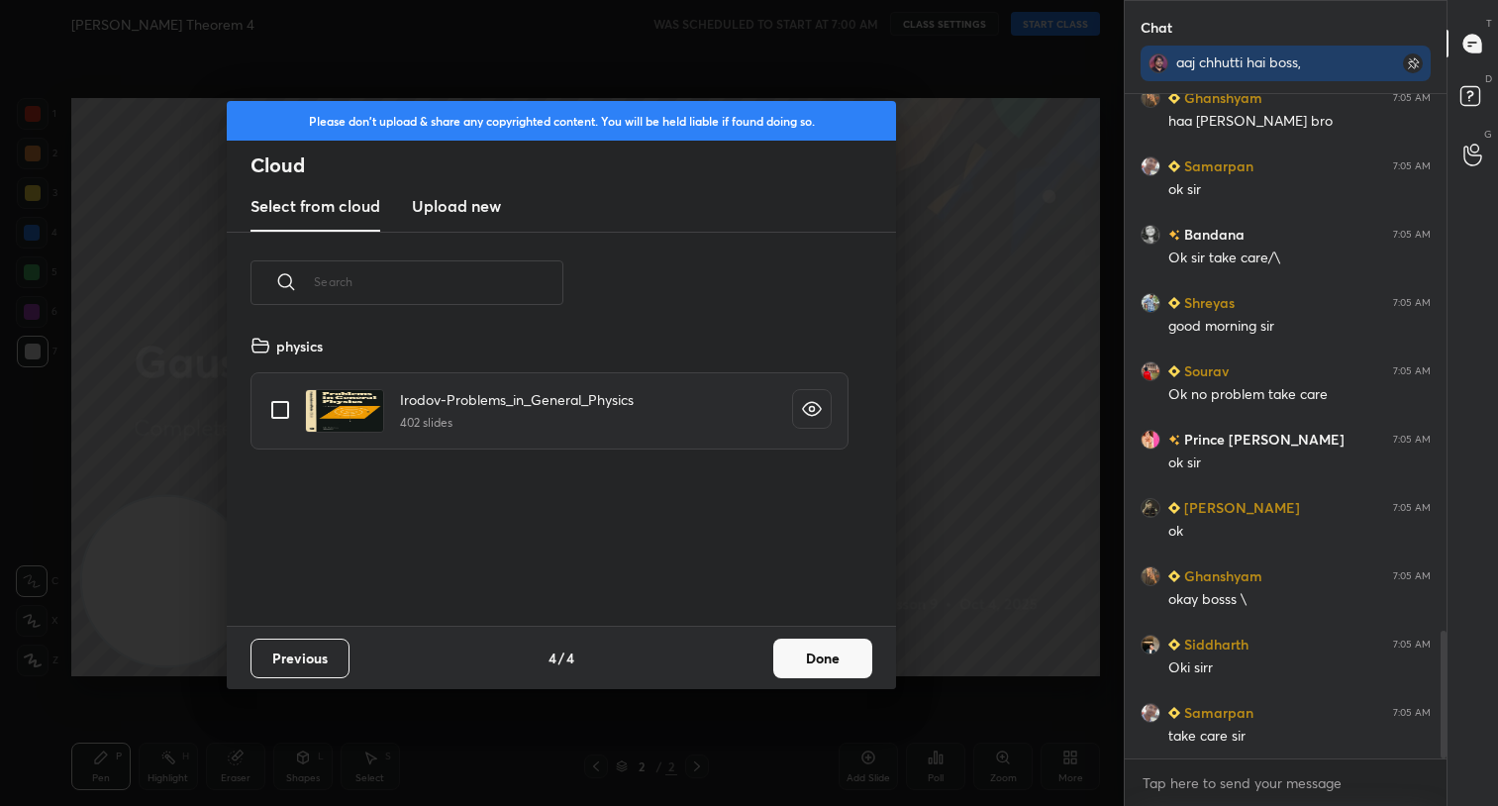
click at [843, 658] on button "Done" at bounding box center [822, 659] width 99 height 40
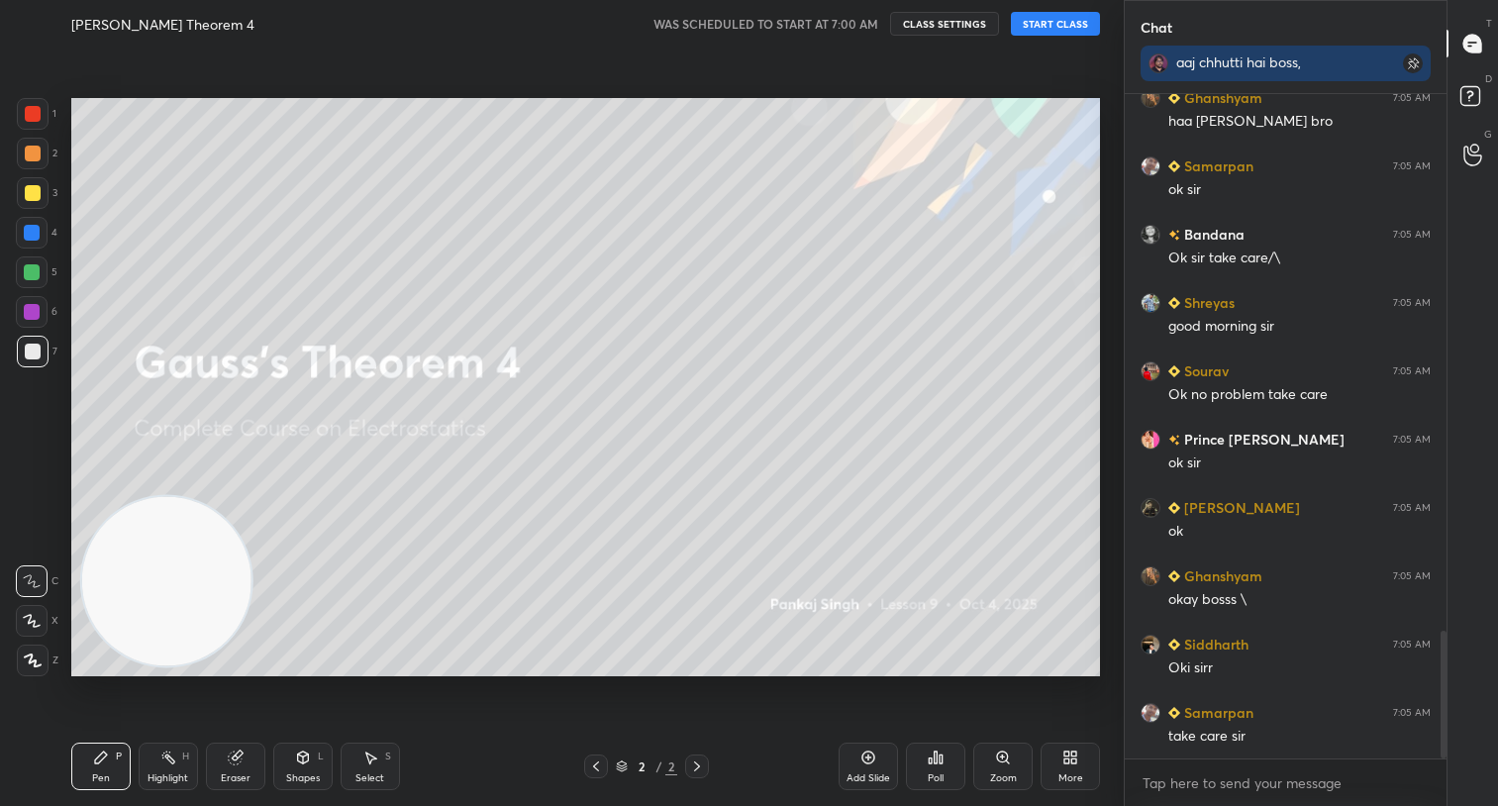
click at [1067, 28] on button "START CLASS" at bounding box center [1055, 24] width 89 height 24
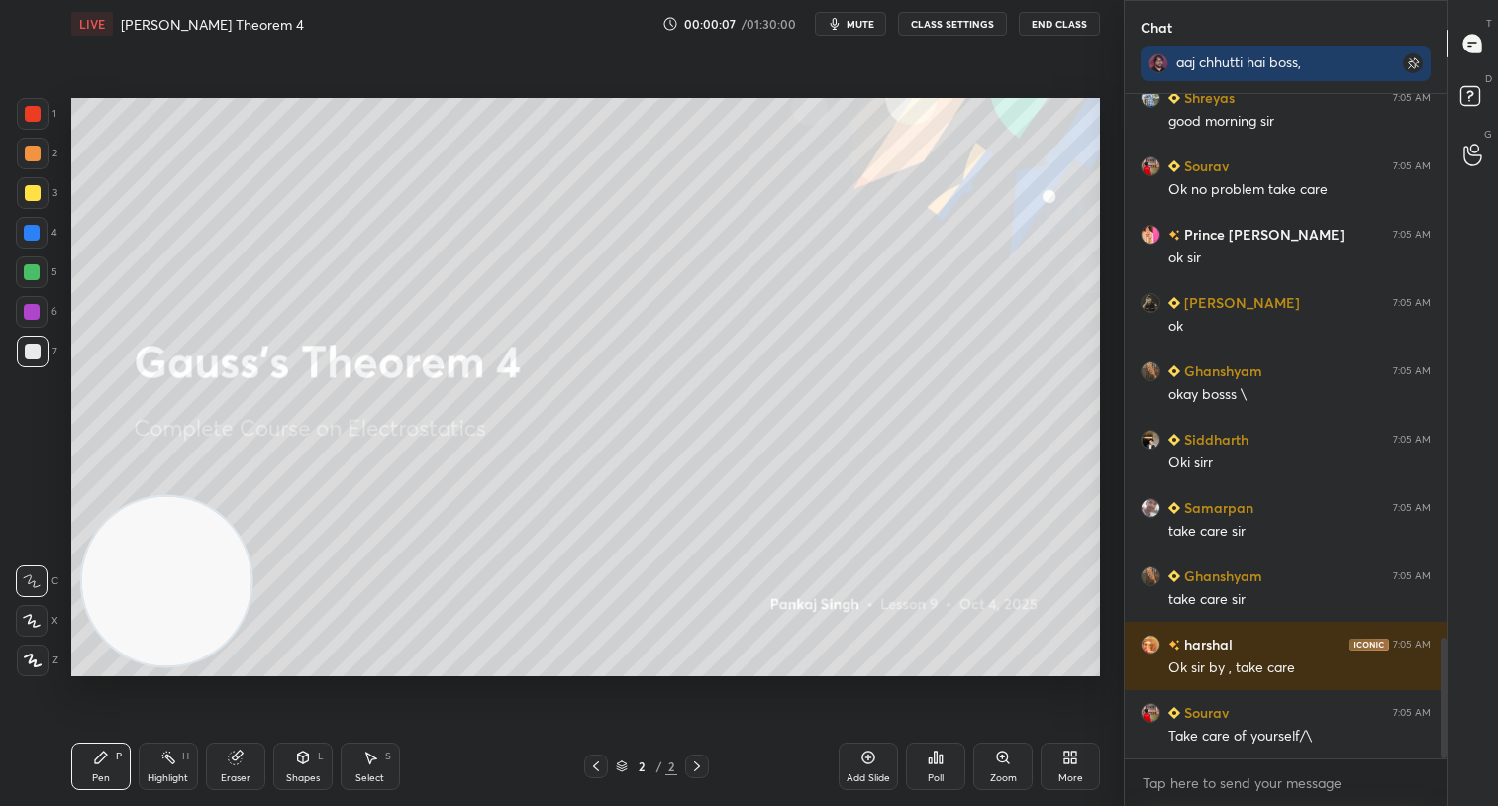
click at [1067, 17] on button "End Class" at bounding box center [1059, 24] width 81 height 24
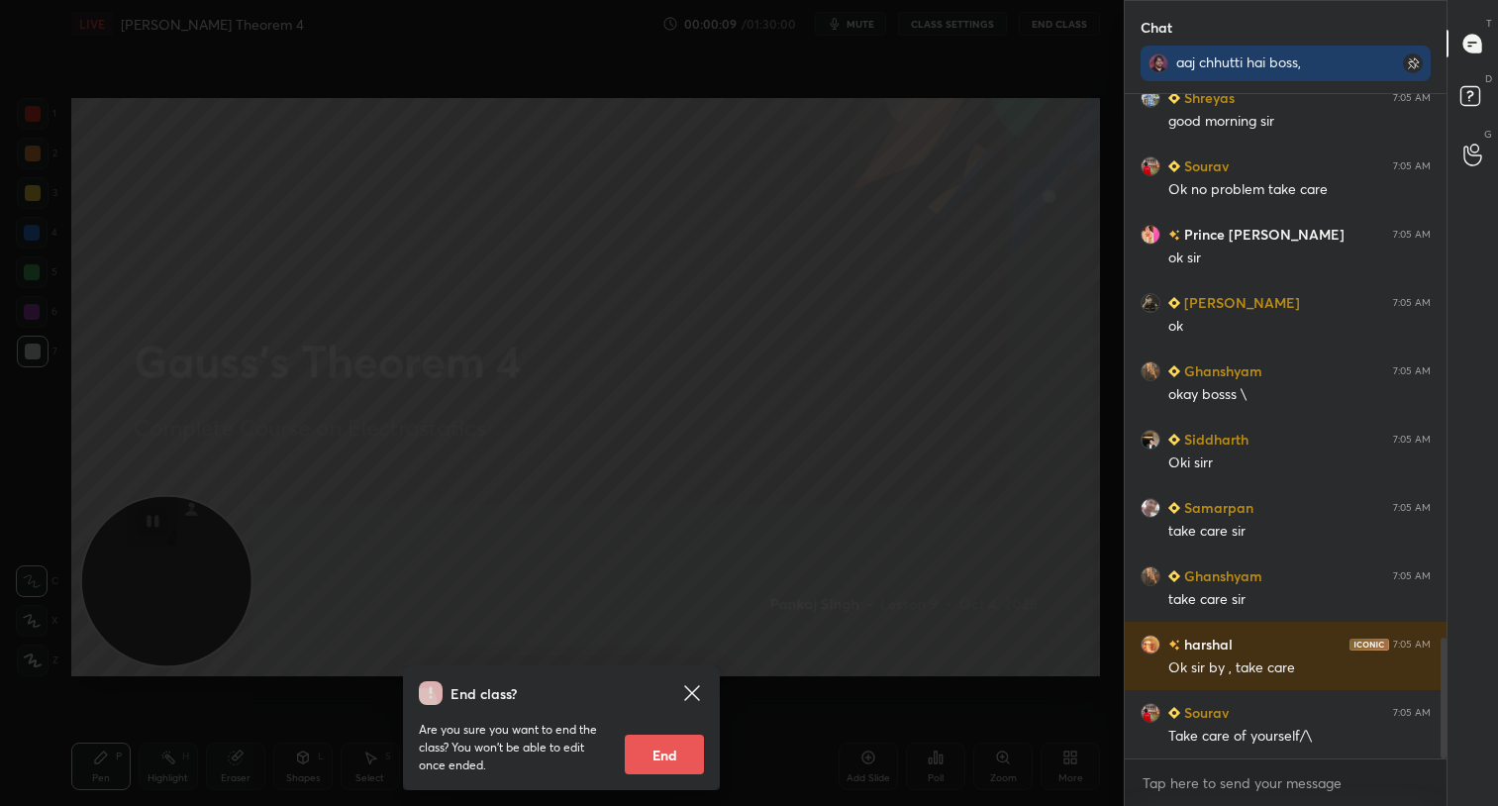
click at [644, 751] on button "End" at bounding box center [664, 755] width 79 height 40
type textarea "x"
